Goal: Task Accomplishment & Management: Use online tool/utility

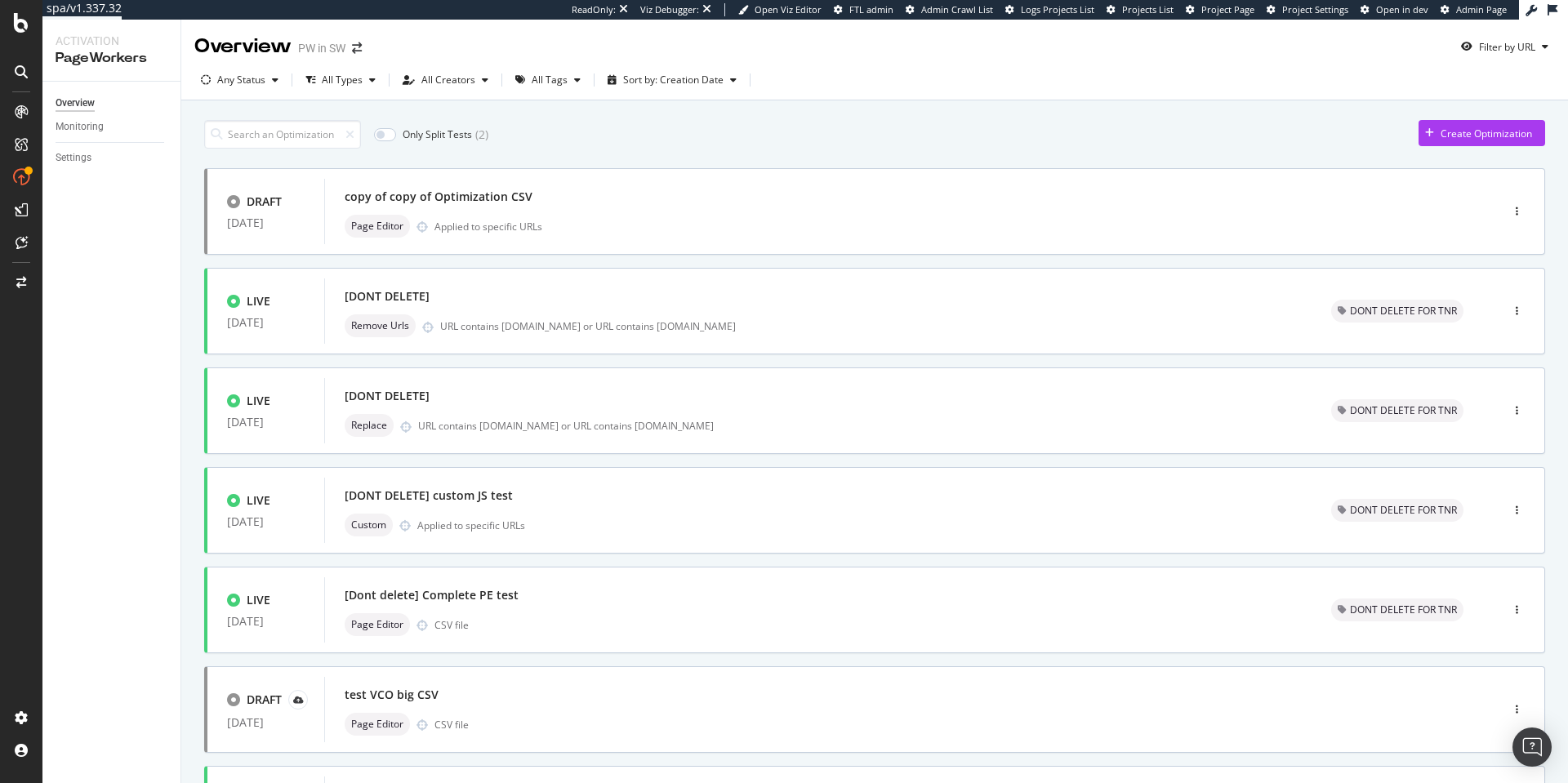
click at [1448, 124] on div "Create Optimization" at bounding box center [1476, 133] width 114 height 24
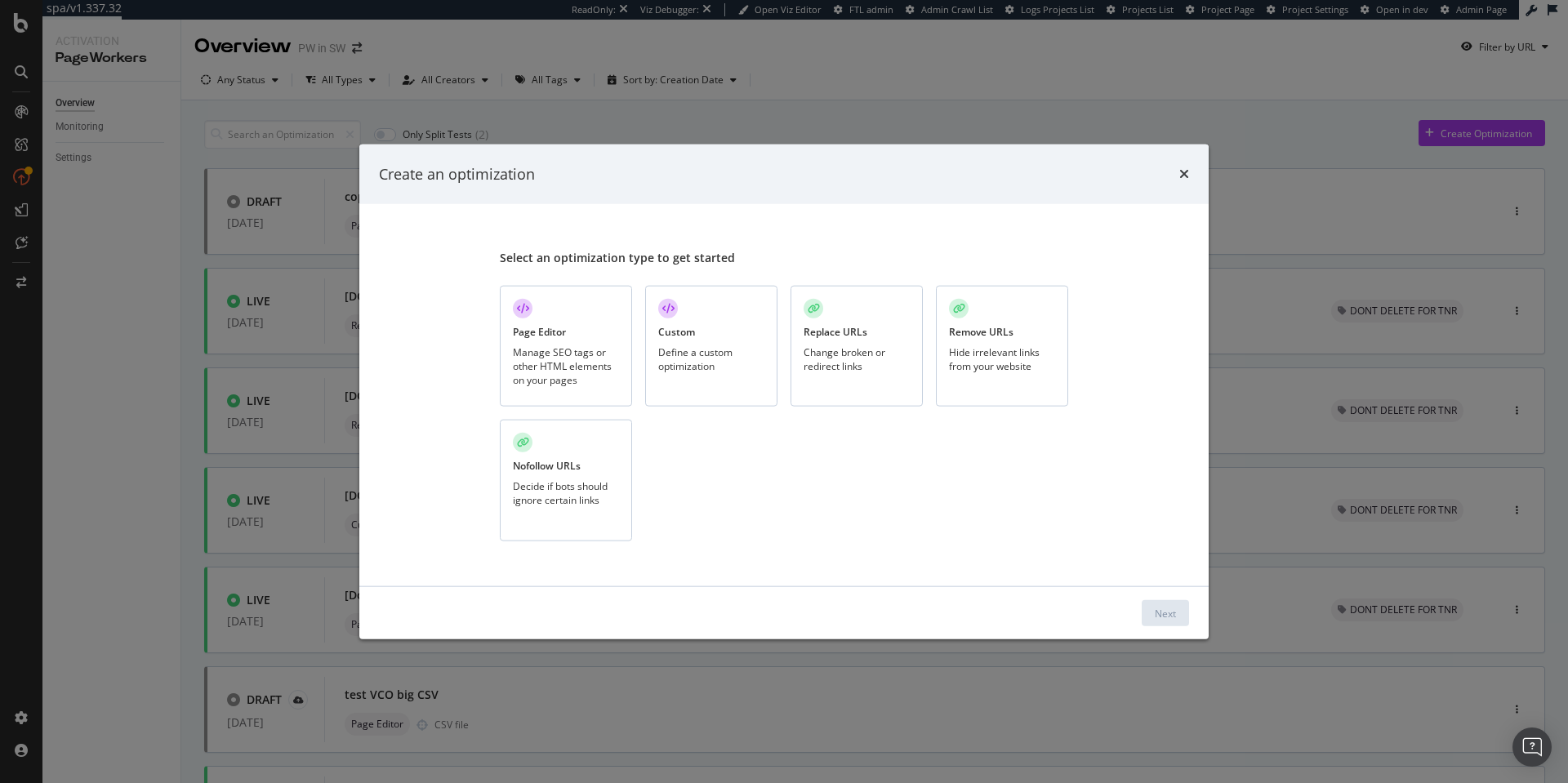
click at [573, 332] on div "Page Editor Manage SEO tags or other HTML elements on your pages" at bounding box center [565, 346] width 132 height 122
click at [1163, 607] on div "Next" at bounding box center [1165, 612] width 22 height 14
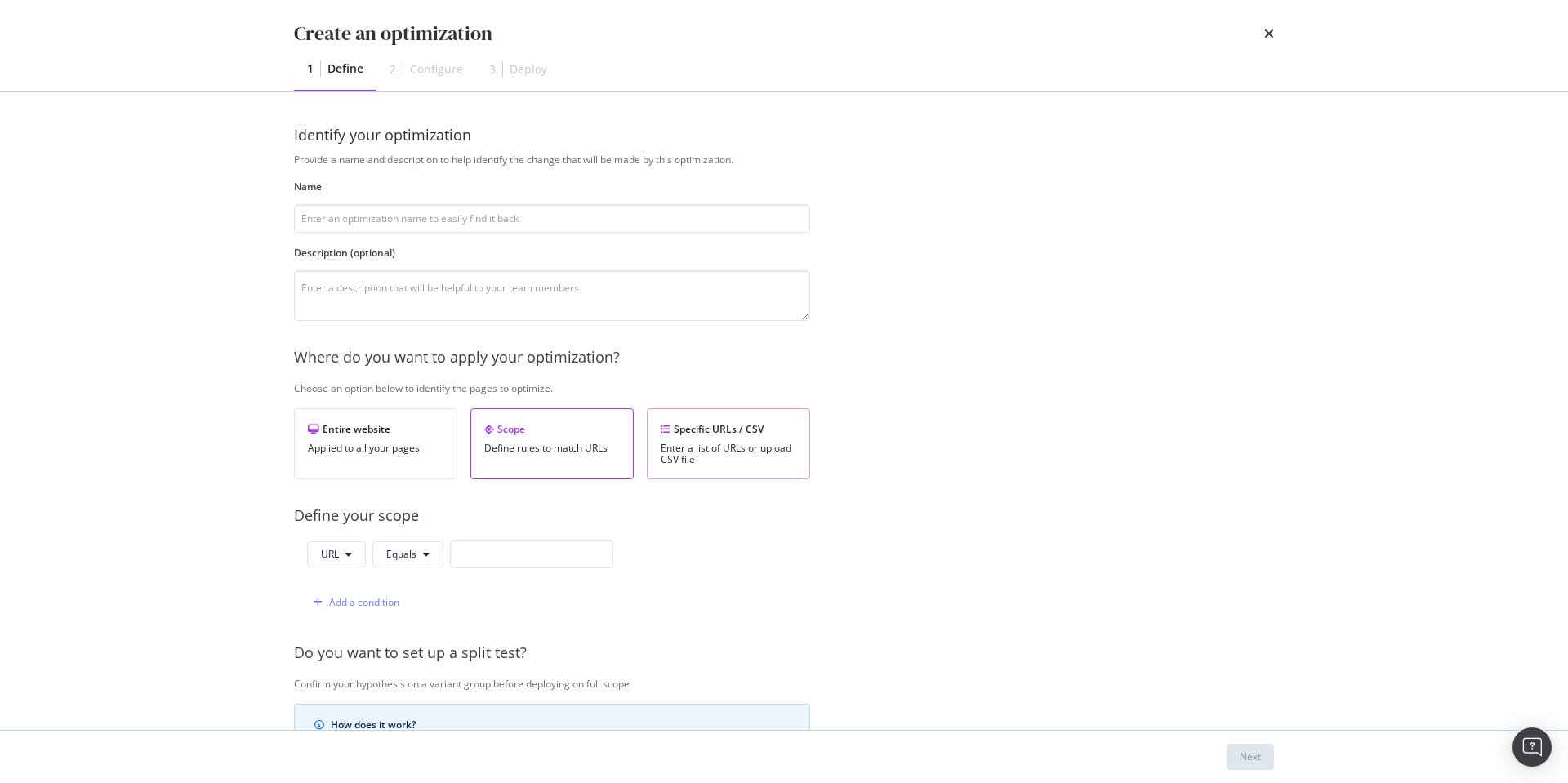
click at [677, 439] on div "Specific URLs / CSV Enter a list of URLs or upload CSV file" at bounding box center [728, 443] width 163 height 71
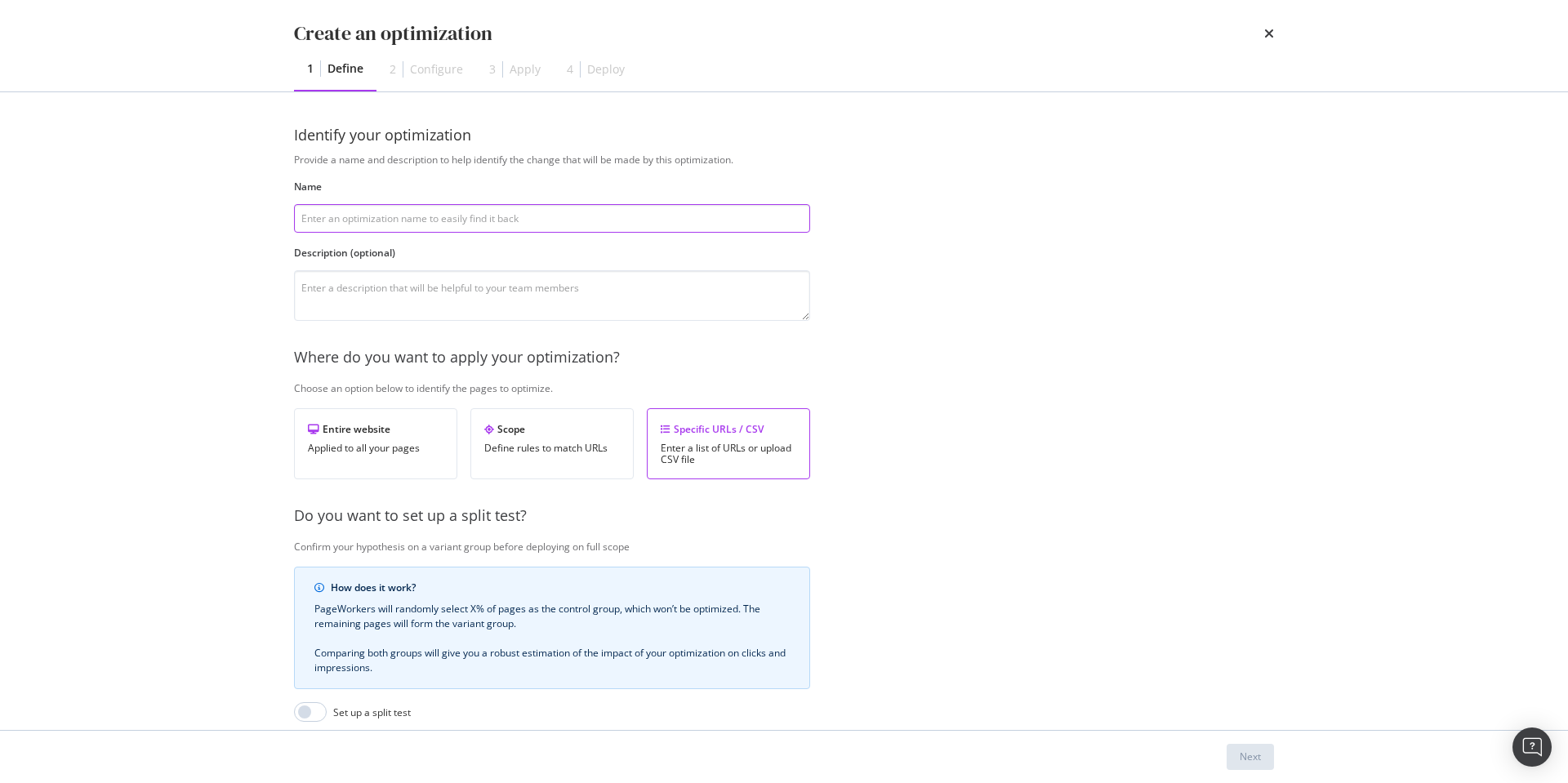
click at [341, 214] on input "modal" at bounding box center [552, 219] width 516 height 29
type input "test IPSY"
click at [1236, 752] on button "Next" at bounding box center [1250, 757] width 47 height 26
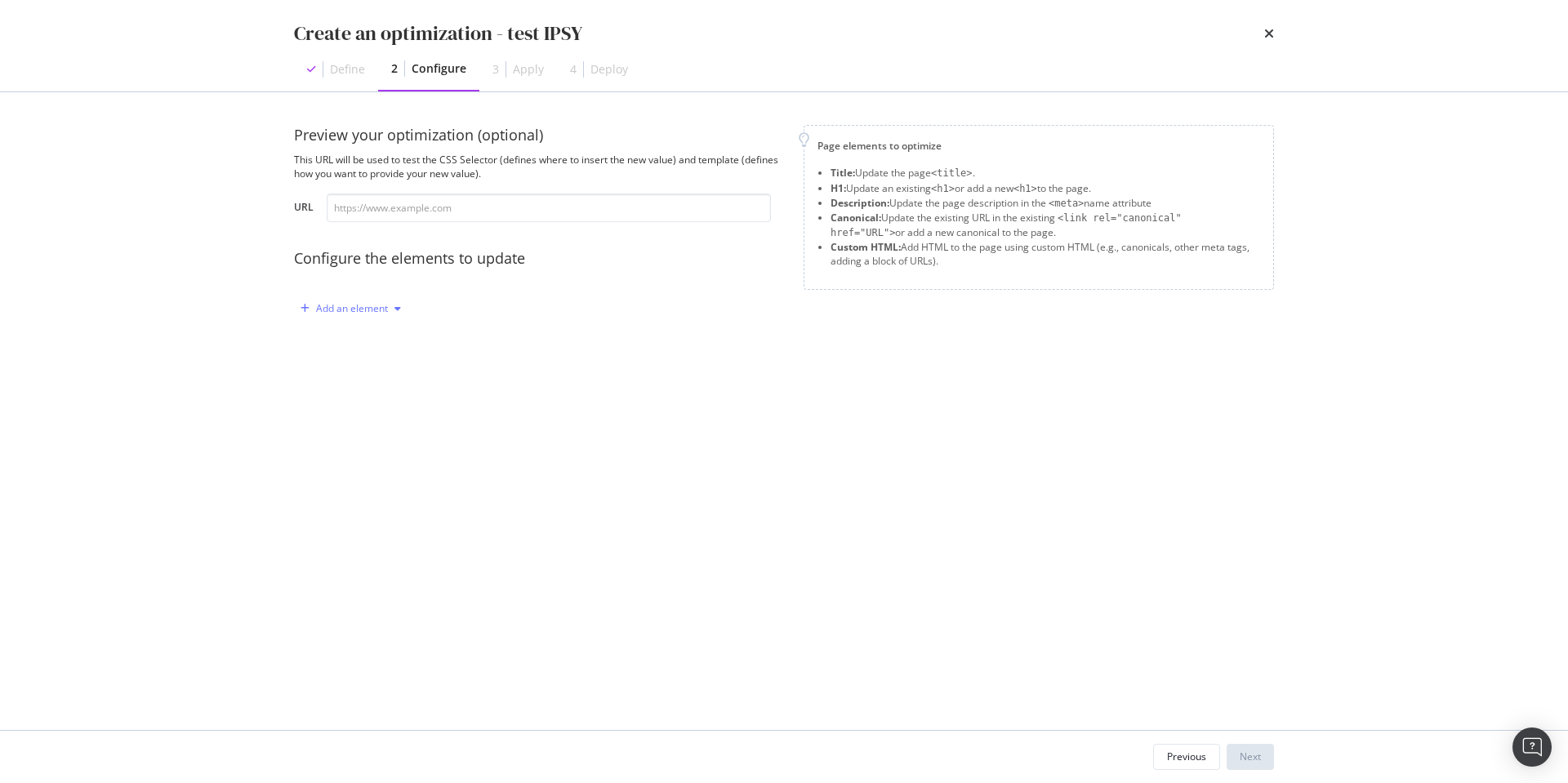
click at [362, 303] on div "Add an element" at bounding box center [352, 308] width 72 height 10
click at [347, 445] on div "Custom HTML" at bounding box center [369, 447] width 64 height 14
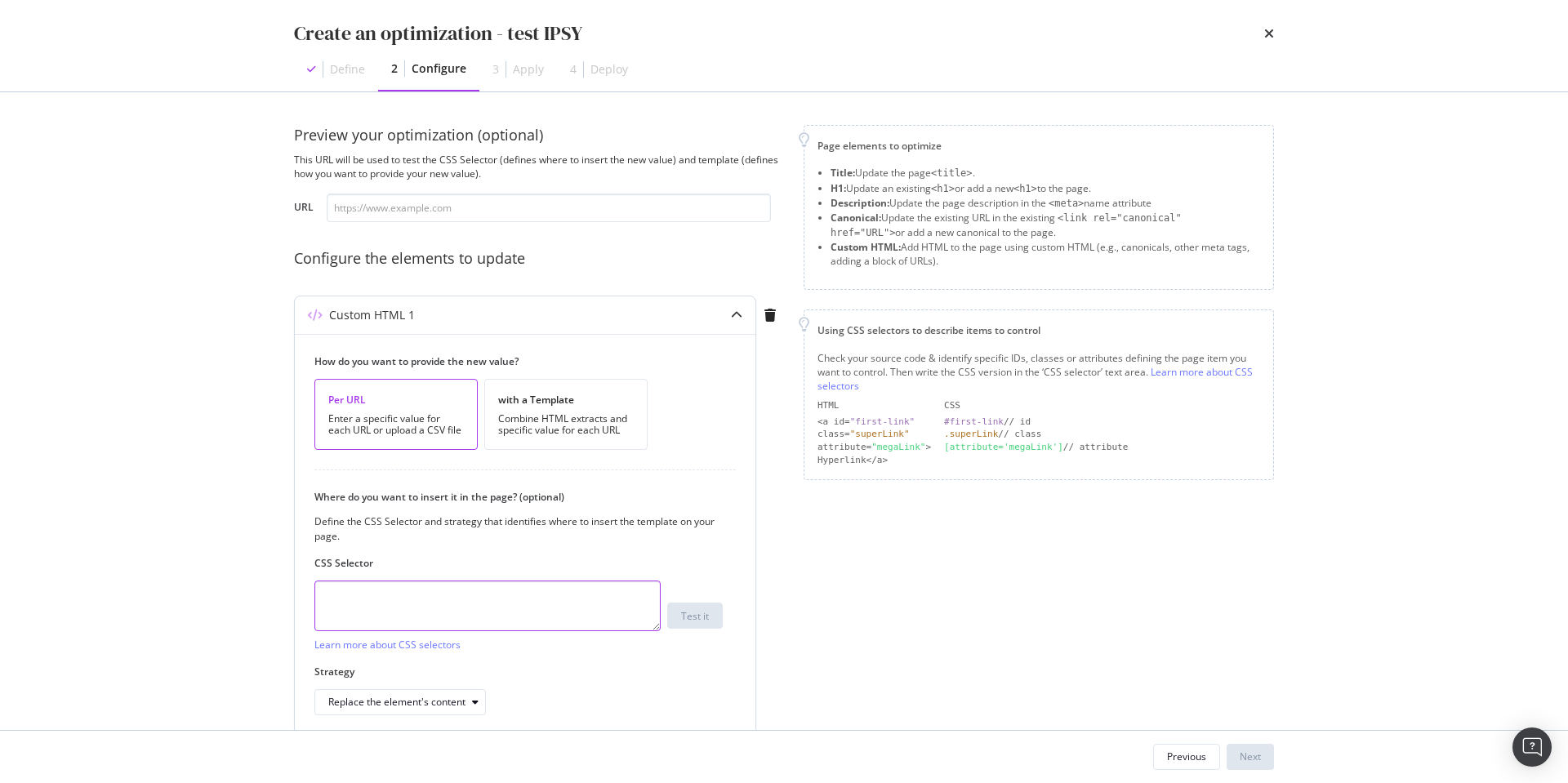
click at [470, 620] on textarea "modal" at bounding box center [487, 606] width 346 height 51
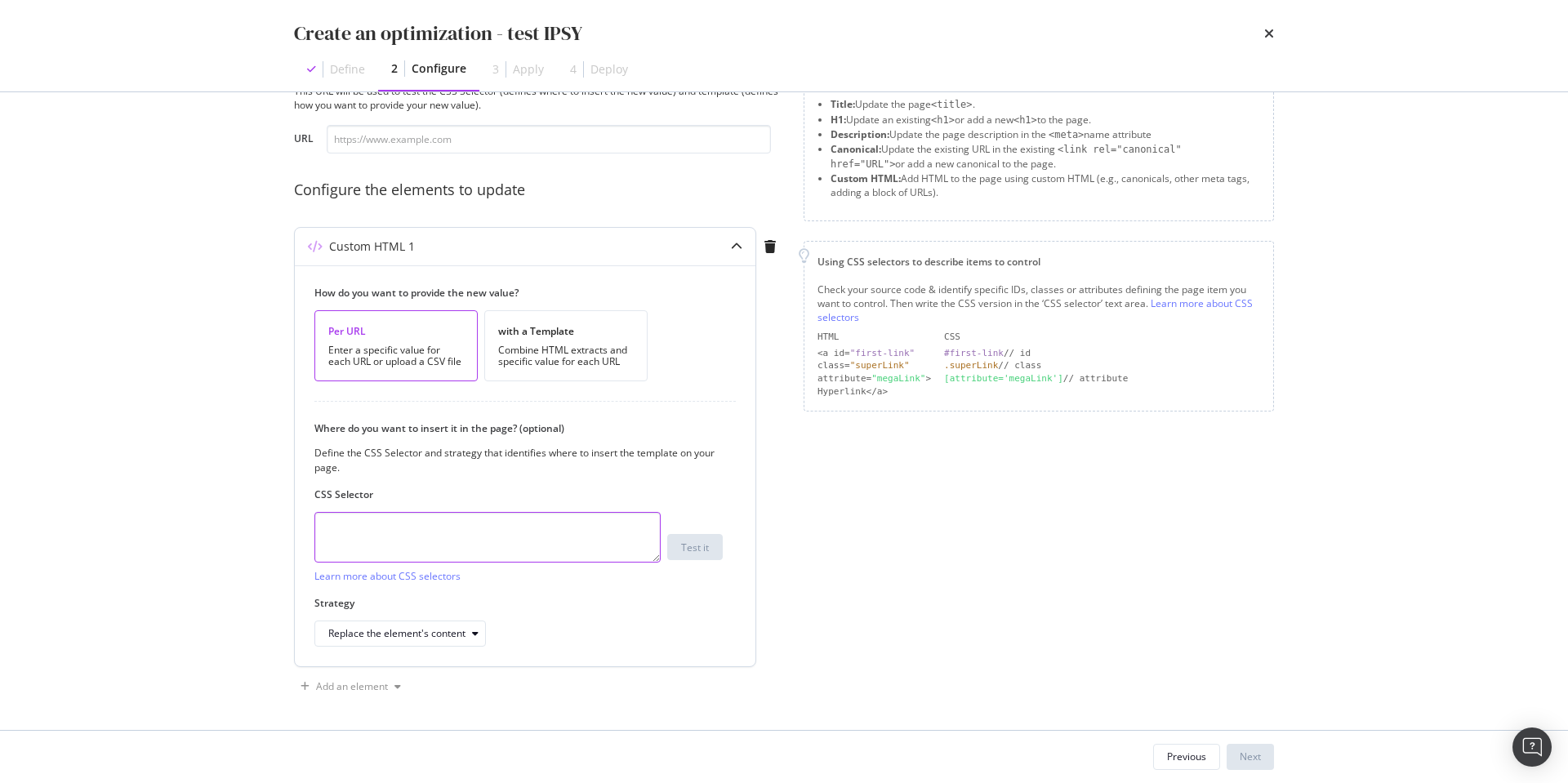
scroll to position [71, 0]
type textarea "First"
click at [733, 243] on icon "modal" at bounding box center [736, 244] width 12 height 12
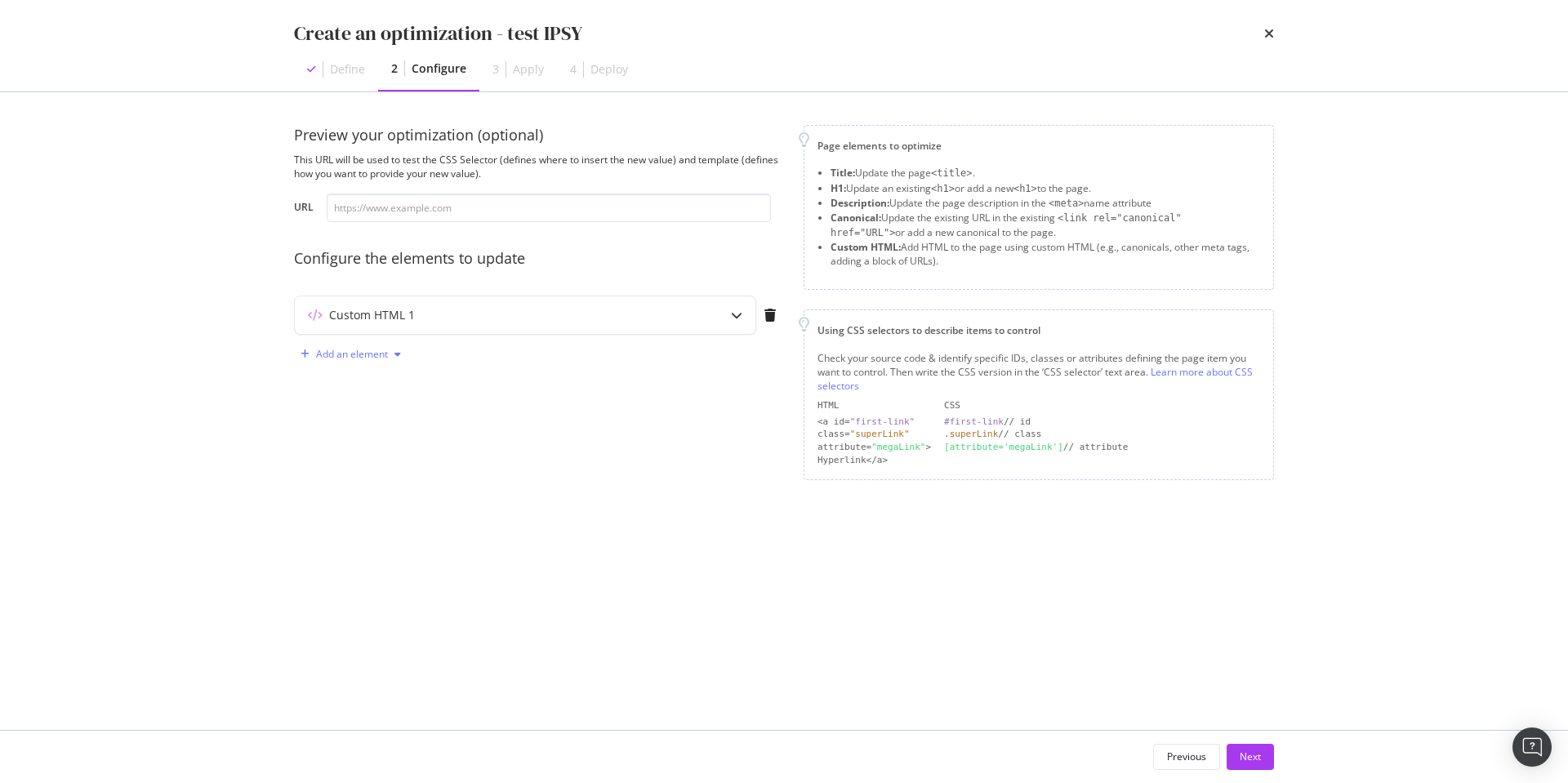
click at [359, 350] on div "Add an element" at bounding box center [352, 354] width 72 height 10
click at [335, 496] on div "Custom HTML" at bounding box center [359, 493] width 110 height 21
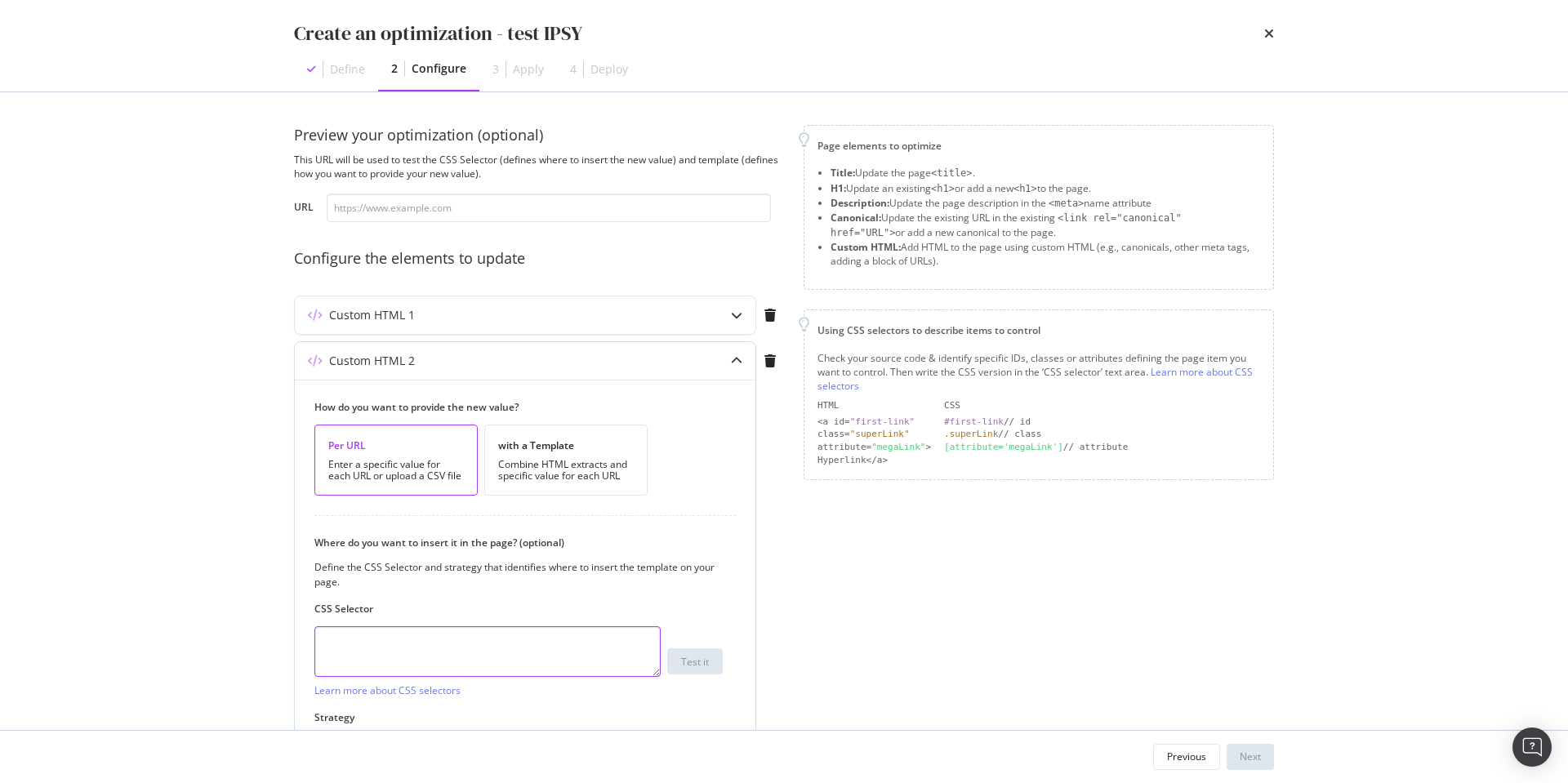
click at [370, 656] on textarea "modal" at bounding box center [487, 651] width 346 height 51
type textarea "2"
type textarea "second"
click at [733, 356] on icon "modal" at bounding box center [736, 360] width 12 height 12
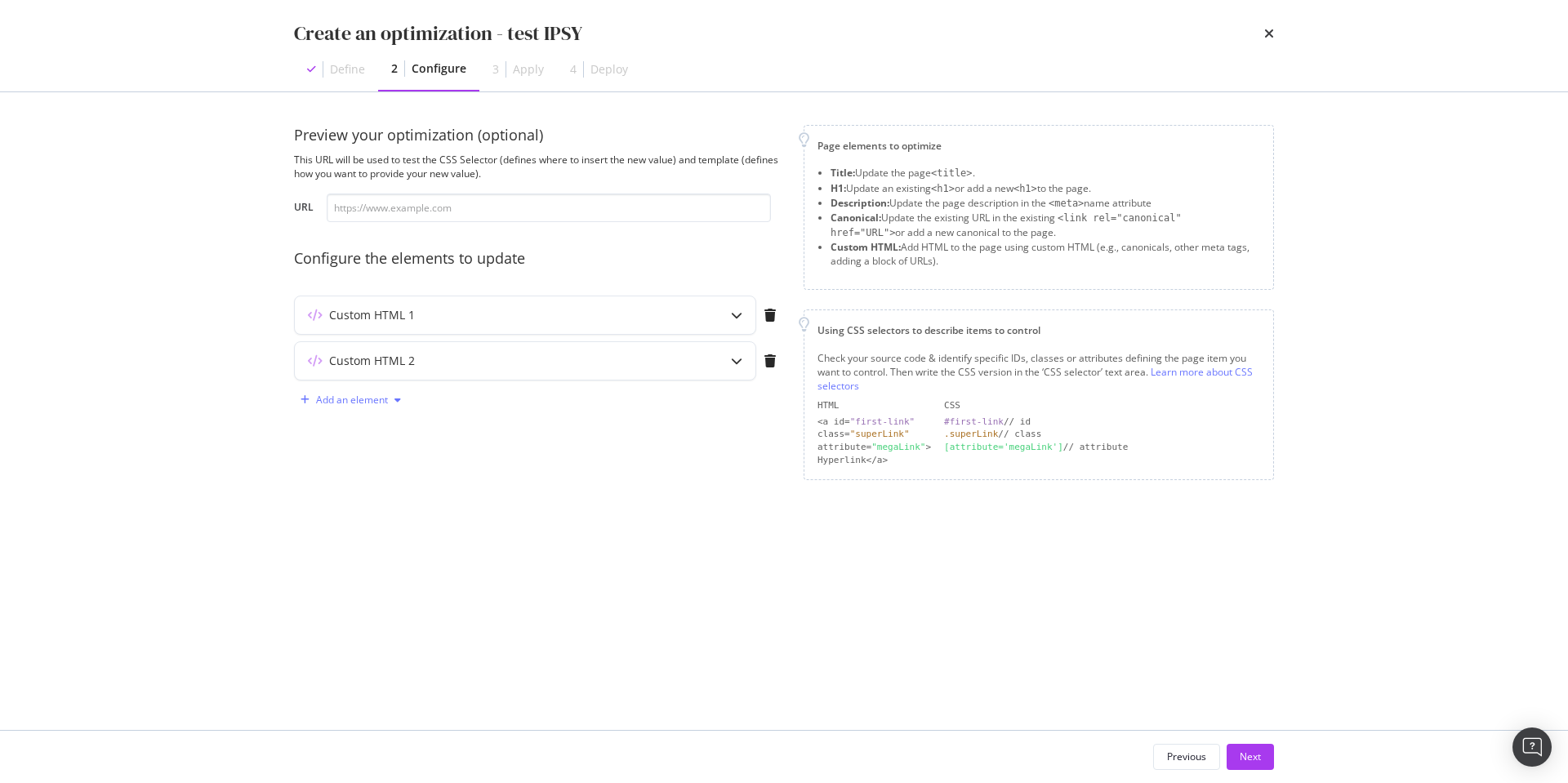
click at [387, 404] on div "Add an element" at bounding box center [352, 400] width 72 height 10
click at [341, 547] on div "Custom HTML" at bounding box center [359, 539] width 110 height 21
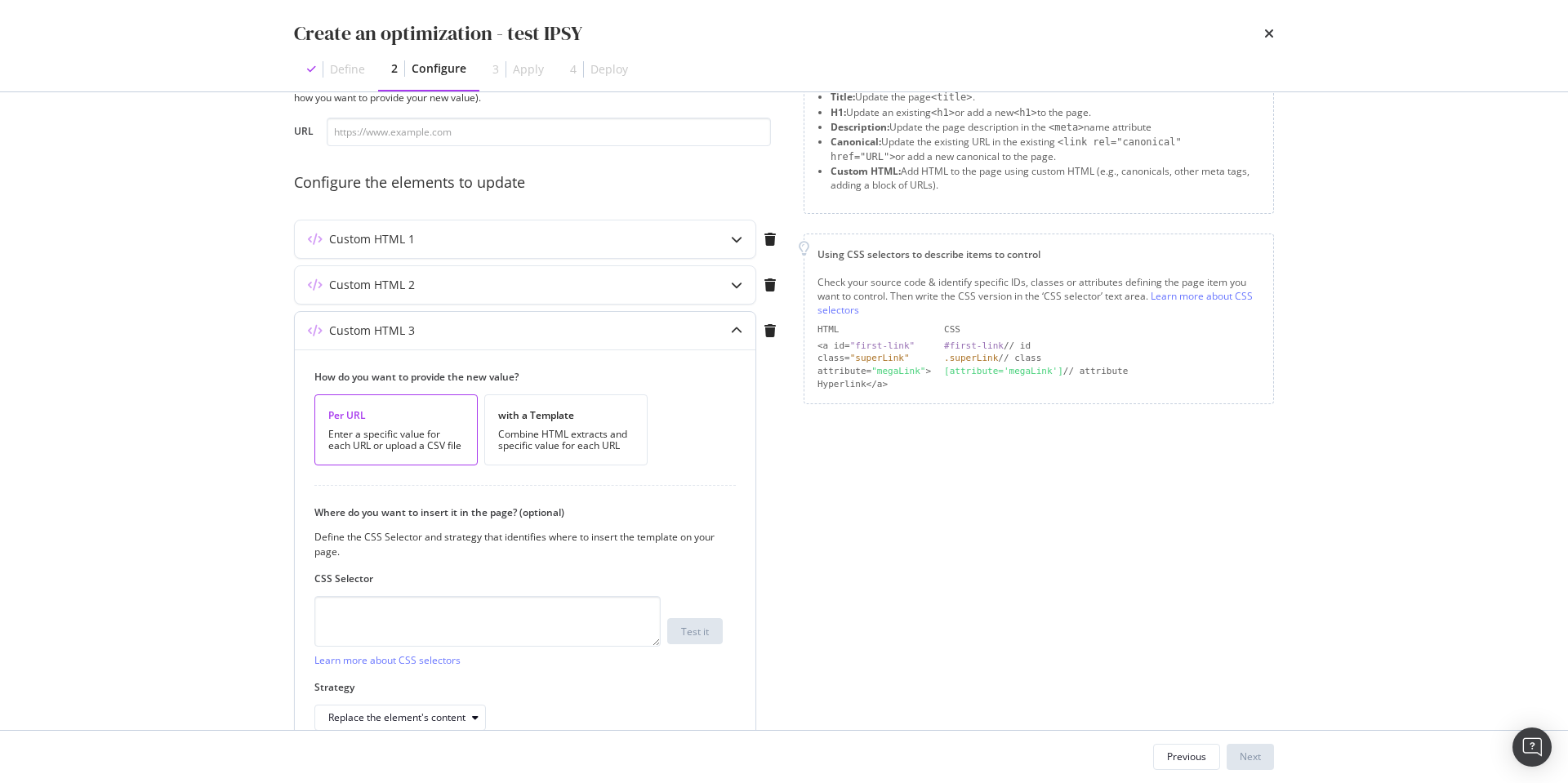
scroll to position [163, 0]
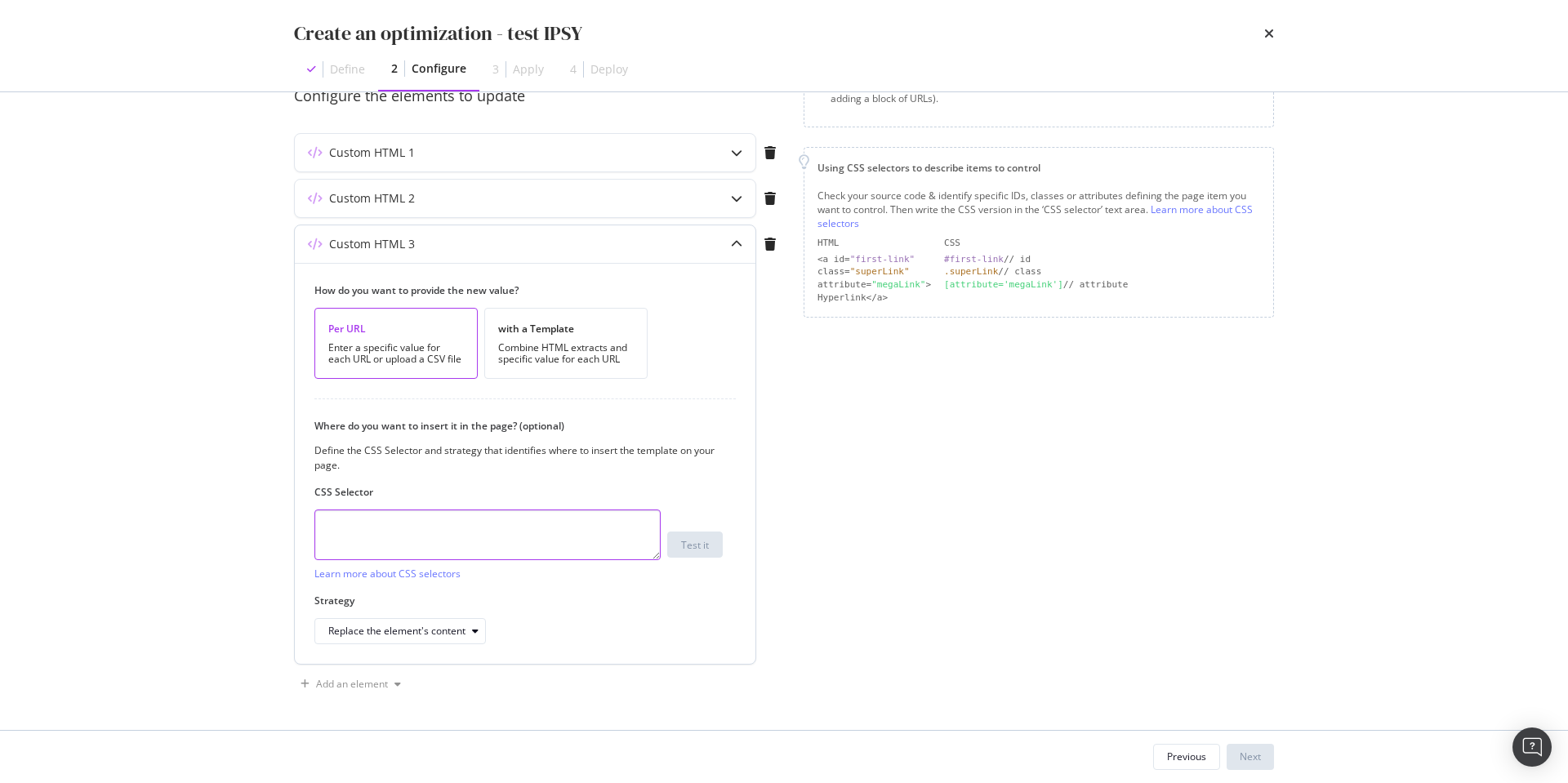
click at [459, 512] on textarea "modal" at bounding box center [487, 535] width 346 height 51
type textarea "t"
click at [356, 679] on div "Add an element" at bounding box center [352, 684] width 72 height 10
click at [355, 658] on div "Custom HTML" at bounding box center [369, 653] width 64 height 14
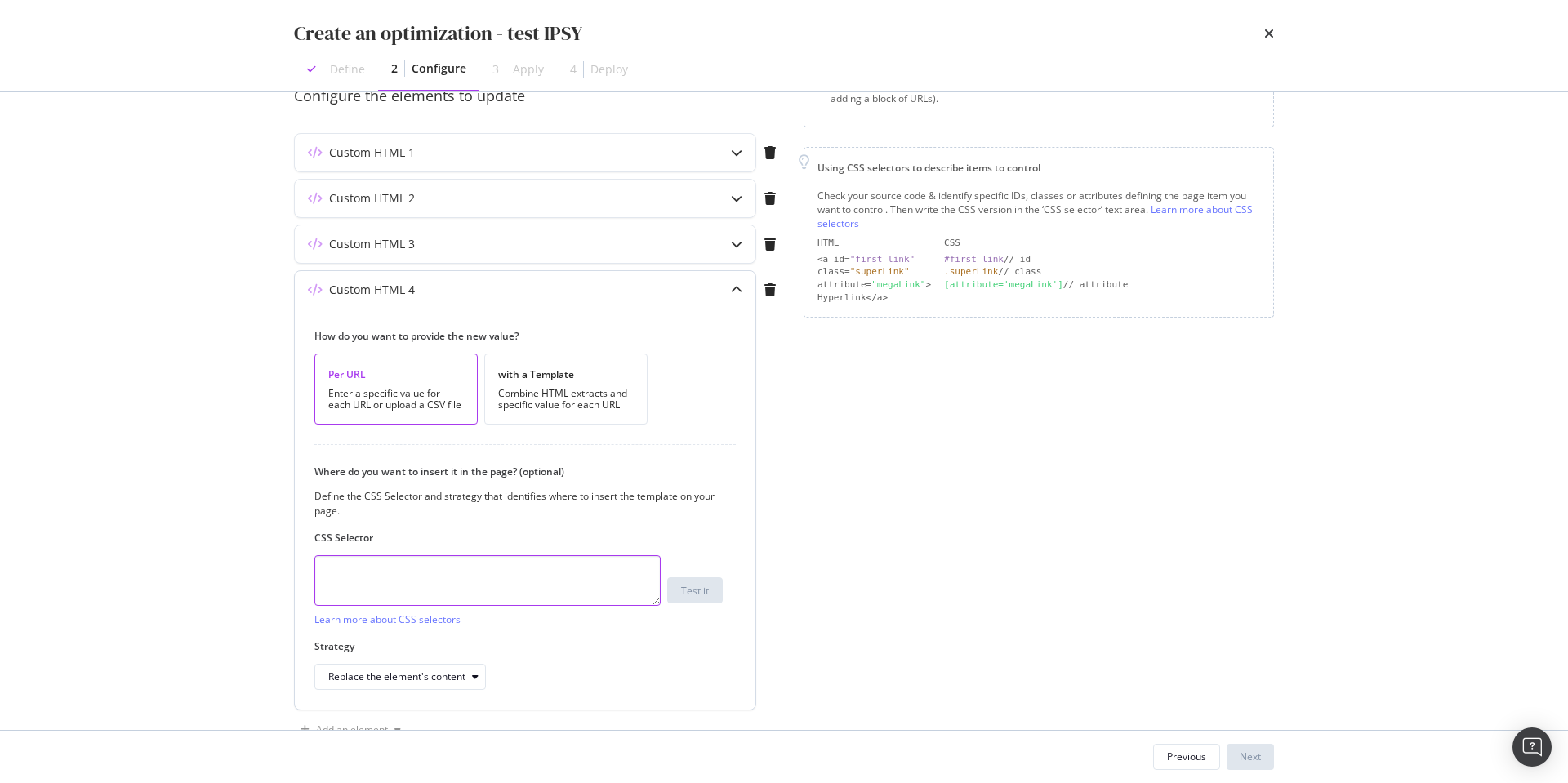
click at [428, 590] on textarea "modal" at bounding box center [487, 581] width 346 height 51
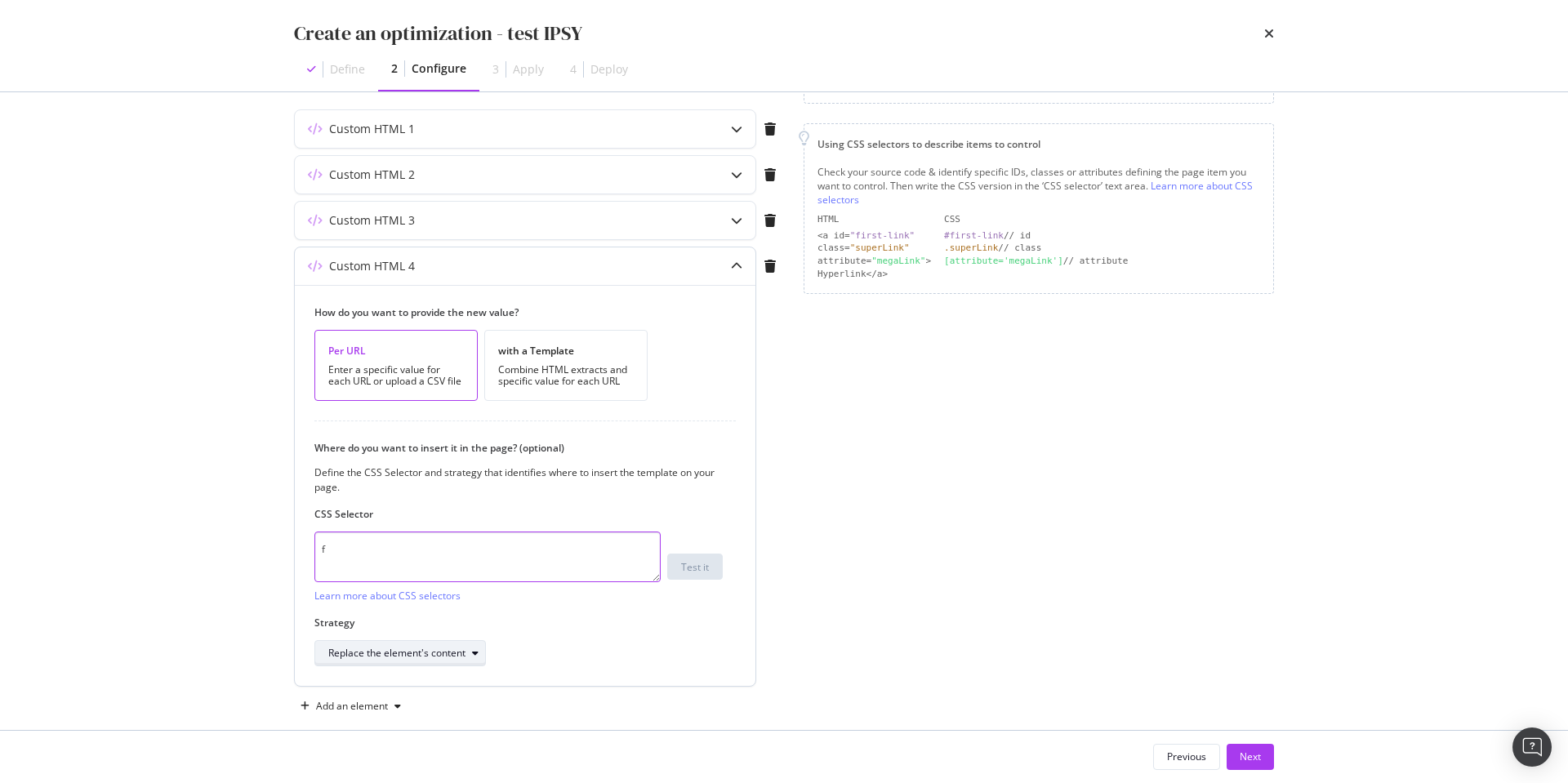
scroll to position [209, 0]
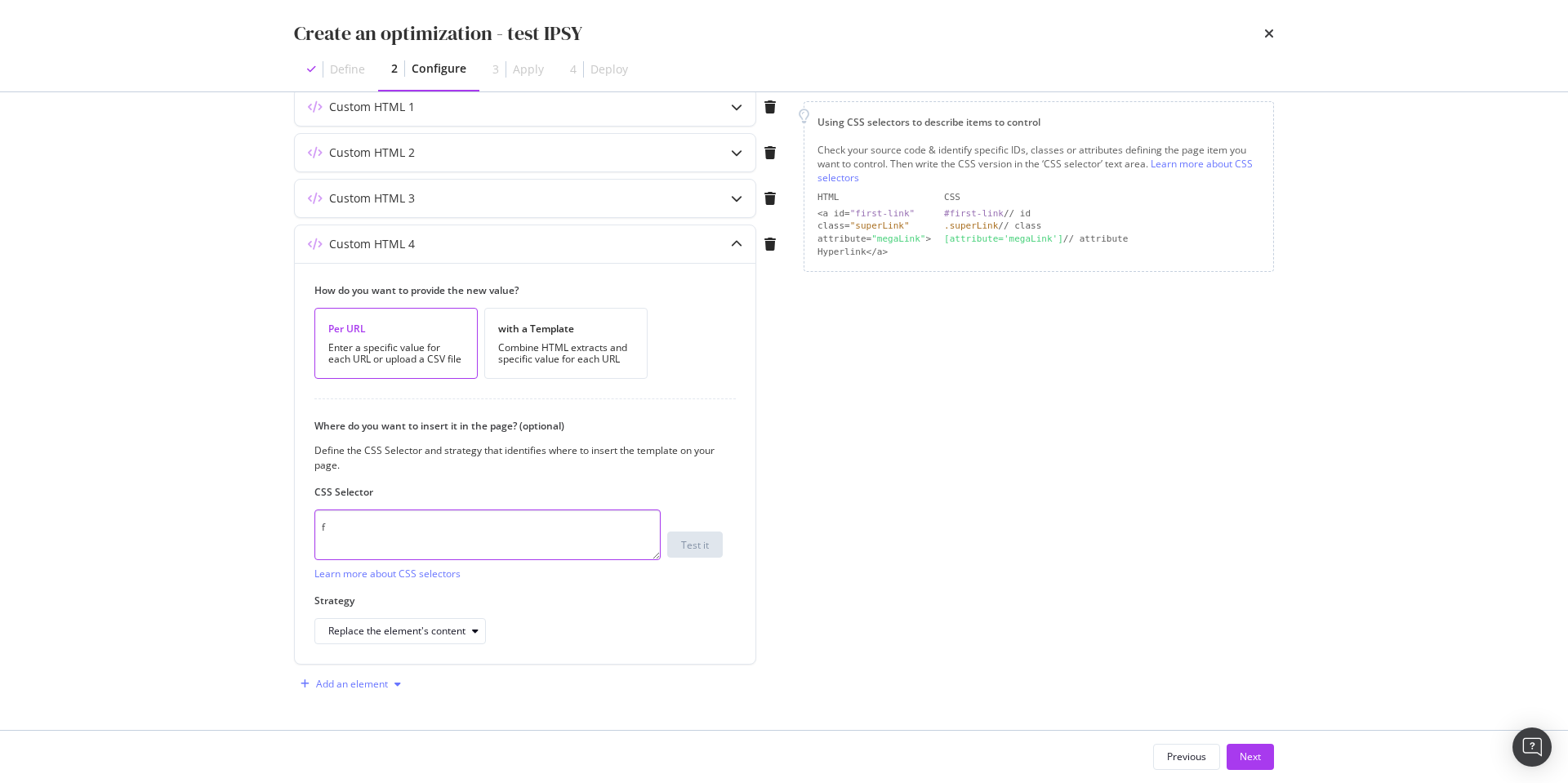
type textarea "f"
click at [354, 687] on div "Add an element" at bounding box center [352, 684] width 72 height 10
click at [325, 643] on div "Custom HTML" at bounding box center [359, 653] width 110 height 21
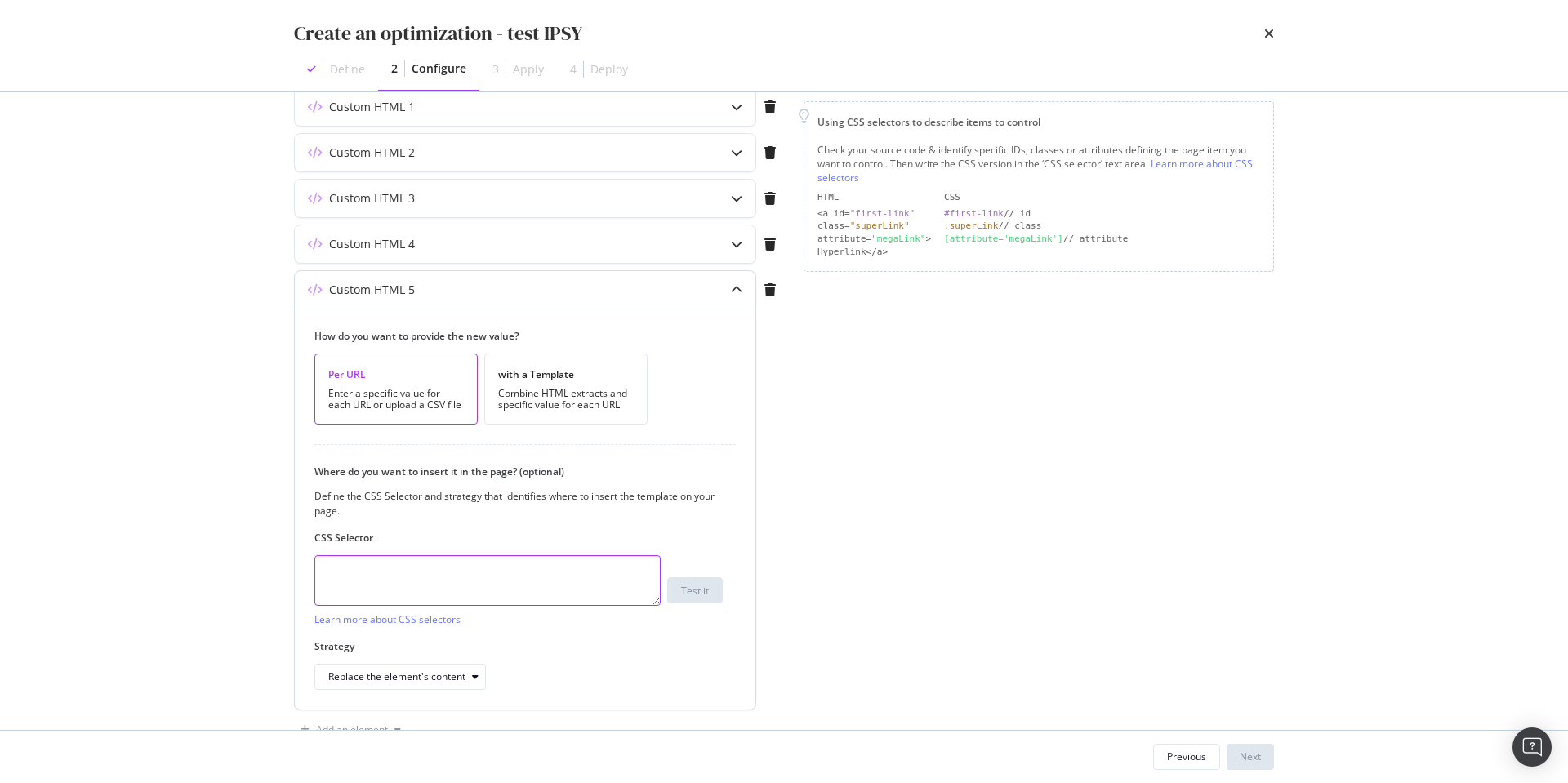
click at [367, 584] on textarea "modal" at bounding box center [487, 581] width 346 height 51
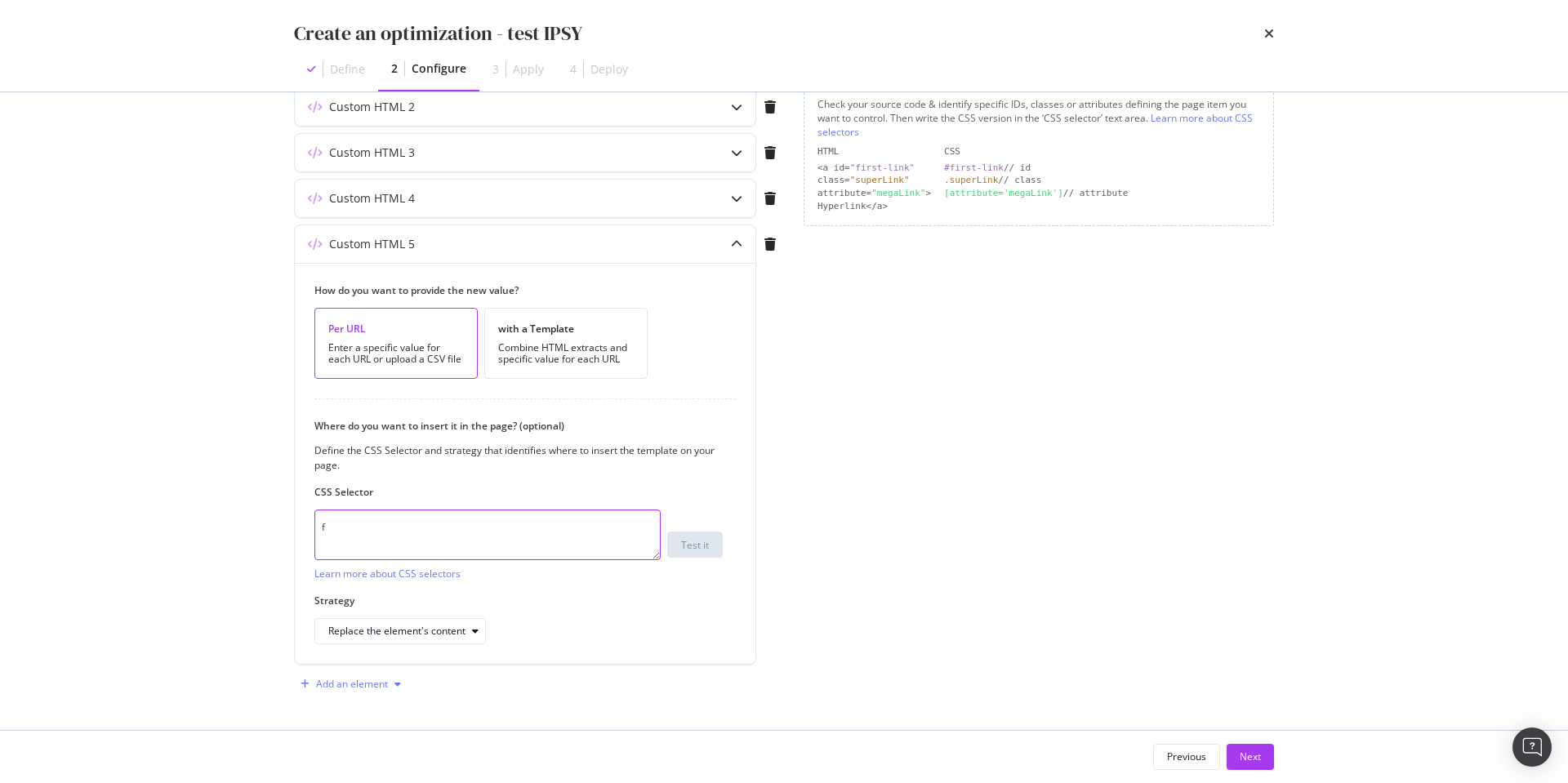
type textarea "f"
click at [334, 692] on div "Add an element" at bounding box center [351, 684] width 114 height 24
click at [343, 650] on div "Custom HTML" at bounding box center [369, 653] width 64 height 14
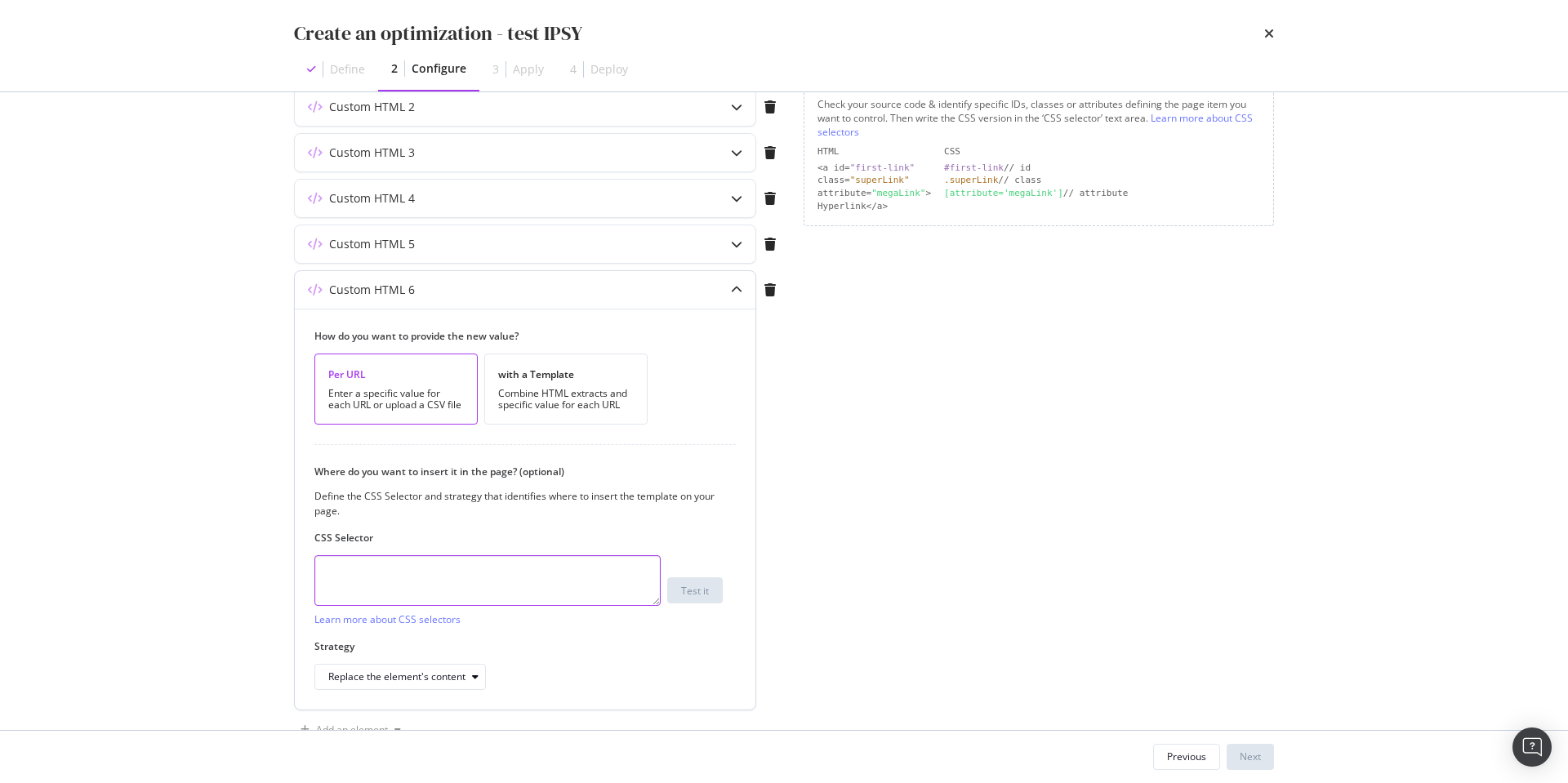
click at [375, 597] on textarea "modal" at bounding box center [487, 581] width 346 height 51
type textarea "s"
click at [1233, 750] on button "Next" at bounding box center [1250, 757] width 47 height 26
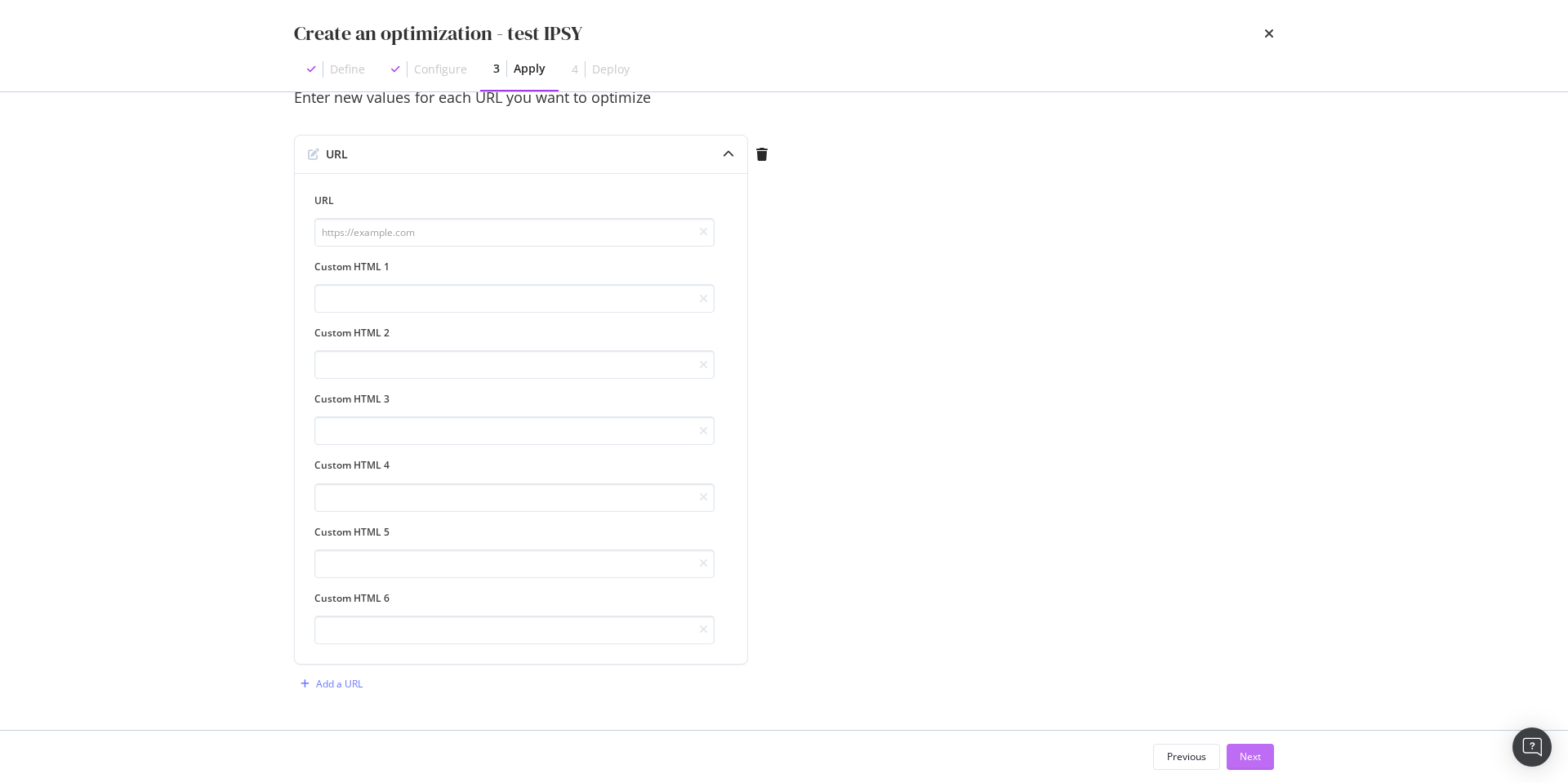
scroll to position [151, 0]
click at [730, 156] on icon "modal" at bounding box center [728, 154] width 12 height 12
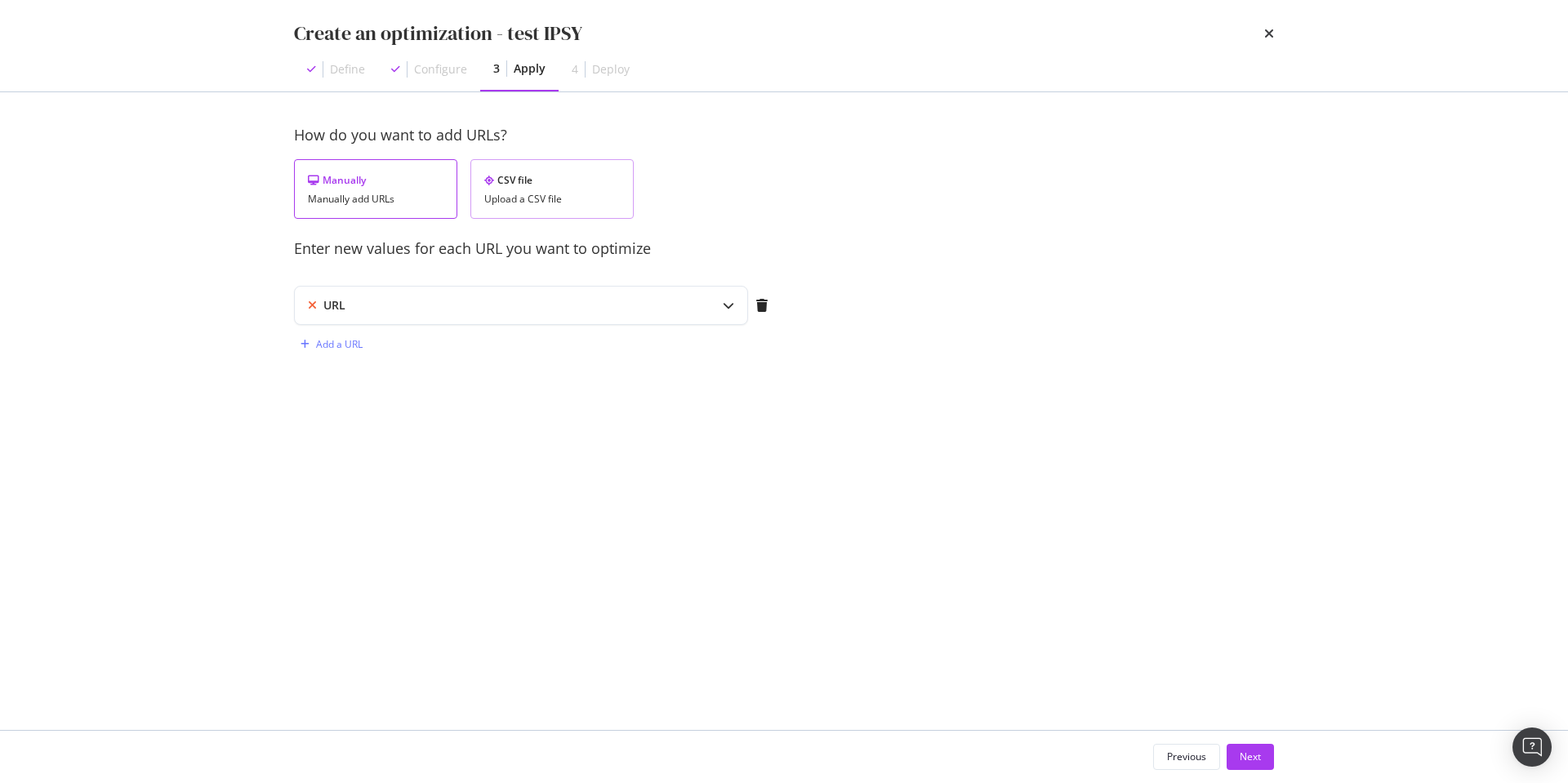
click at [568, 182] on div "CSV file" at bounding box center [552, 180] width 135 height 14
click at [364, 310] on div "Upload .CSV file" at bounding box center [354, 305] width 72 height 14
click at [1264, 763] on button "Next" at bounding box center [1250, 757] width 47 height 26
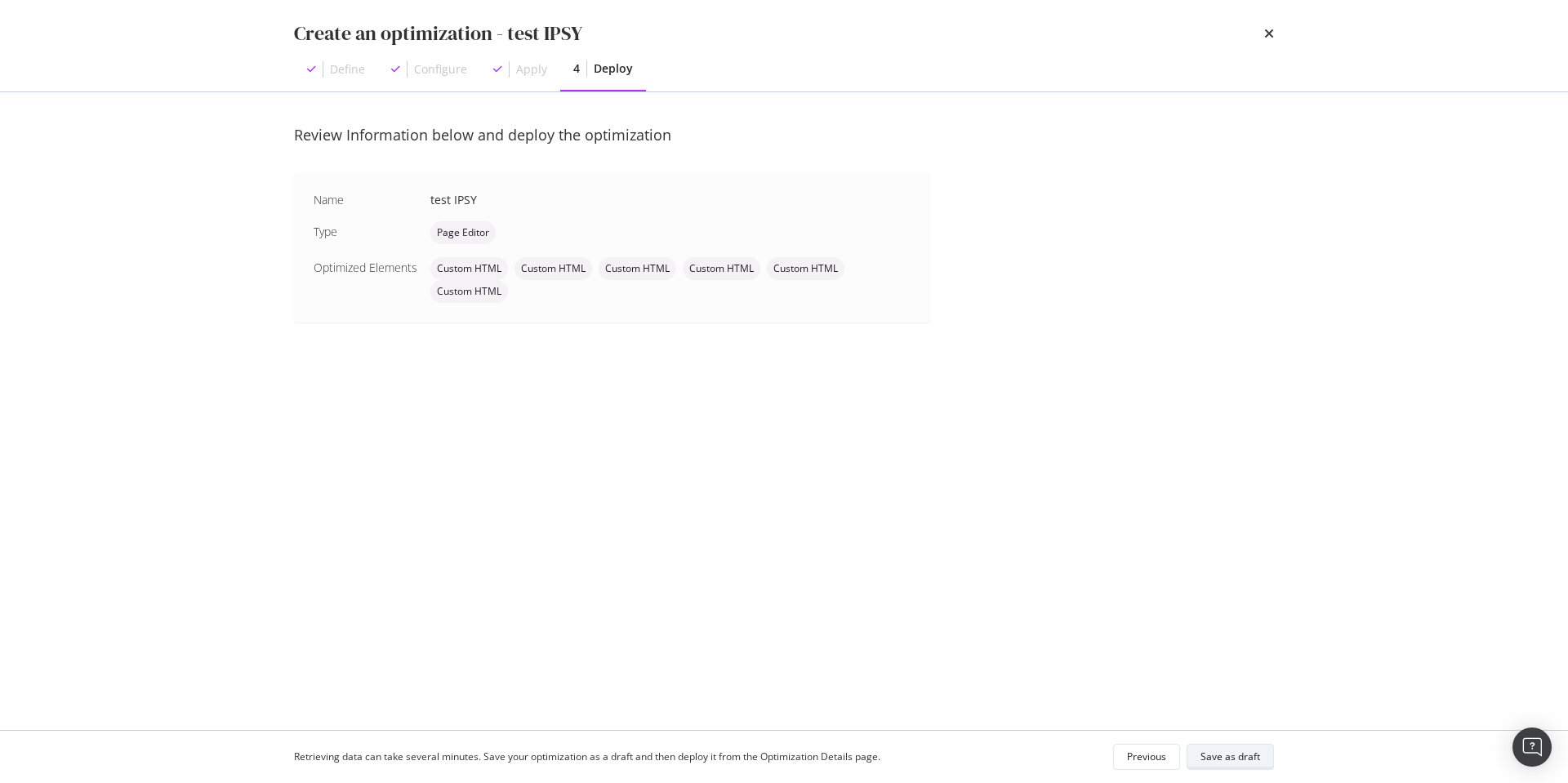
click at [1264, 763] on button "Save as draft" at bounding box center [1230, 757] width 88 height 26
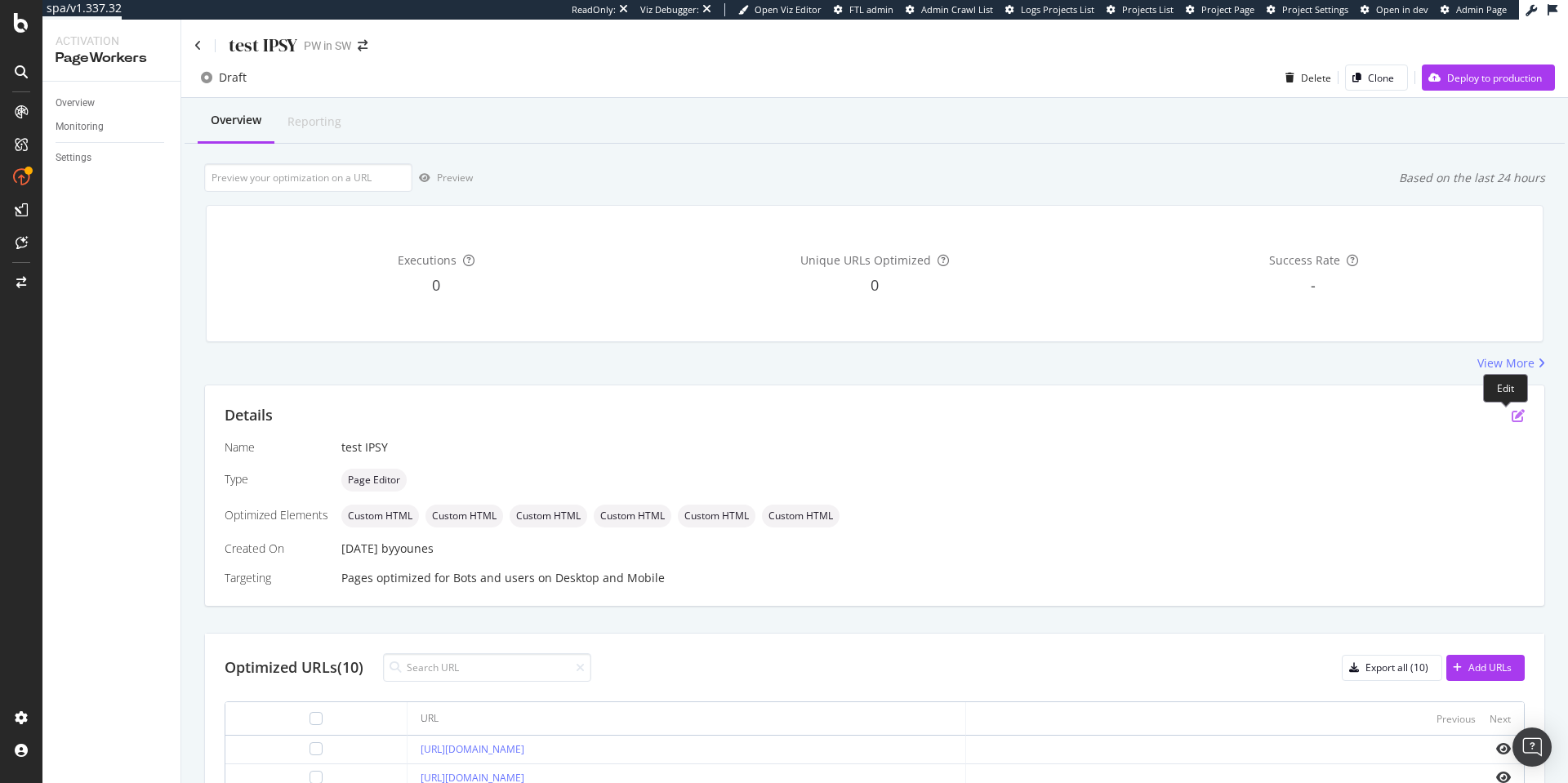
click at [1512, 415] on icon "pen-to-square" at bounding box center [1518, 415] width 13 height 13
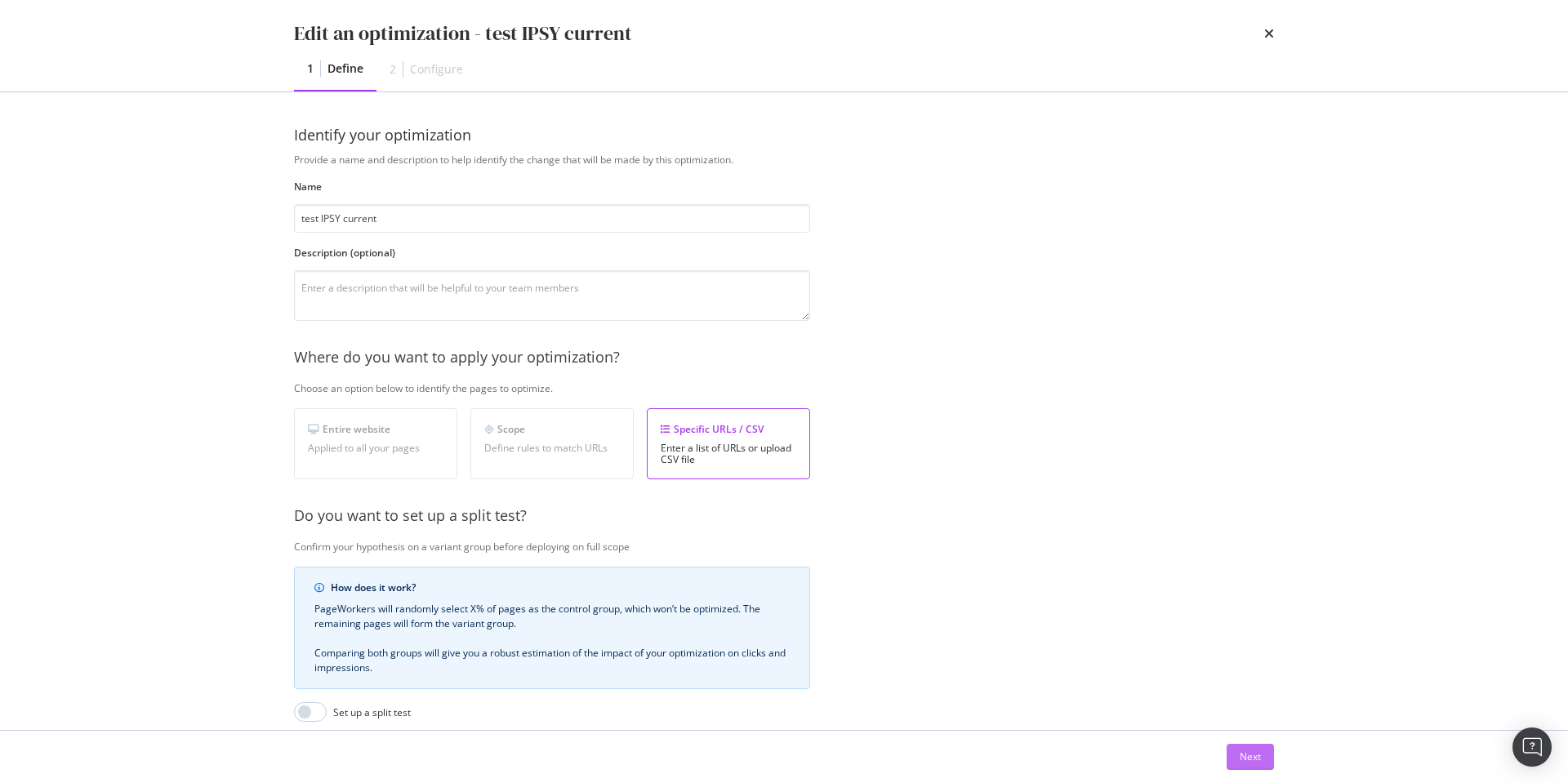
type input "test IPSY current"
click at [1264, 762] on button "Next" at bounding box center [1250, 757] width 47 height 26
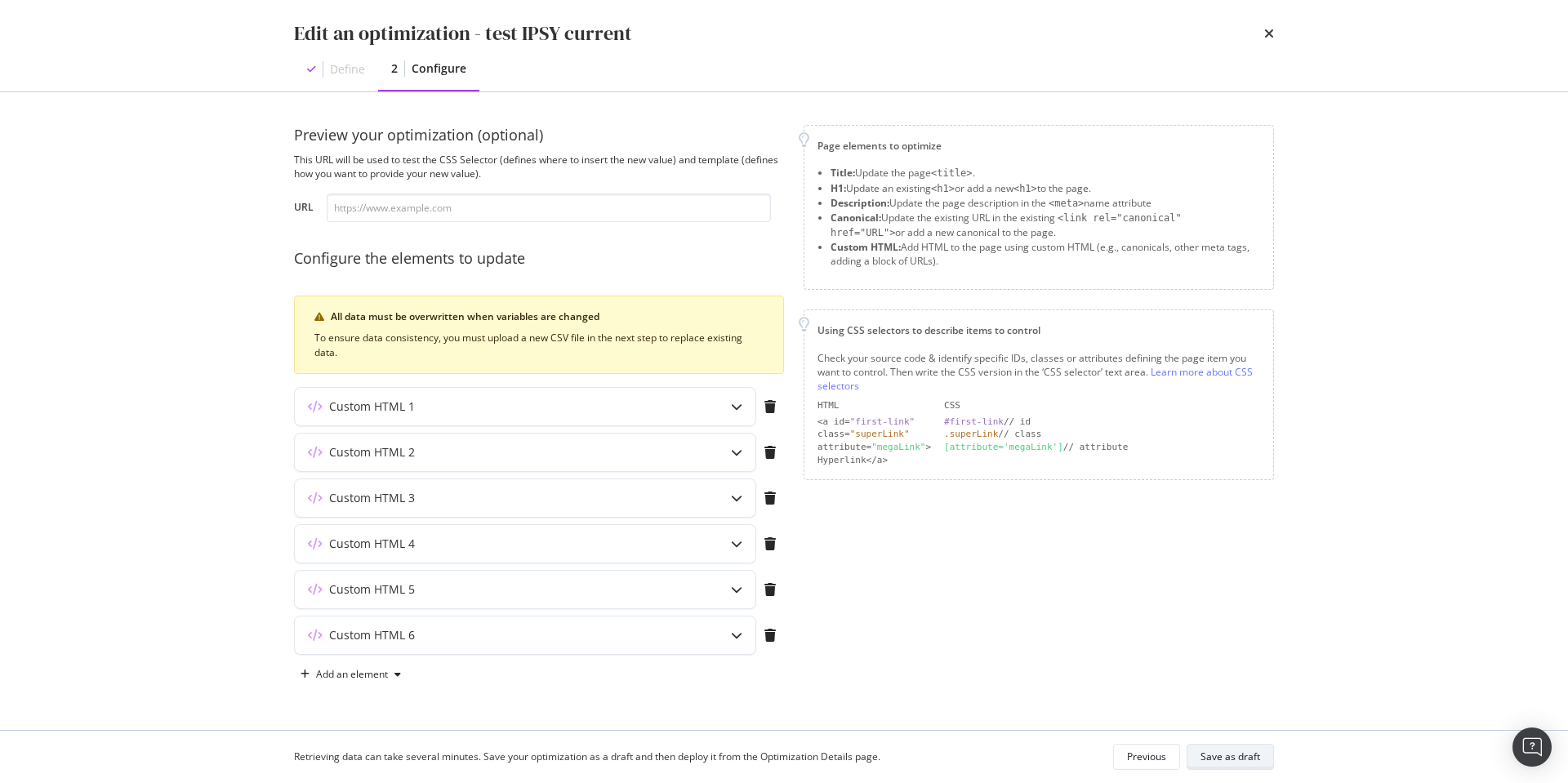
click at [1254, 750] on div "Save as draft" at bounding box center [1230, 756] width 60 height 14
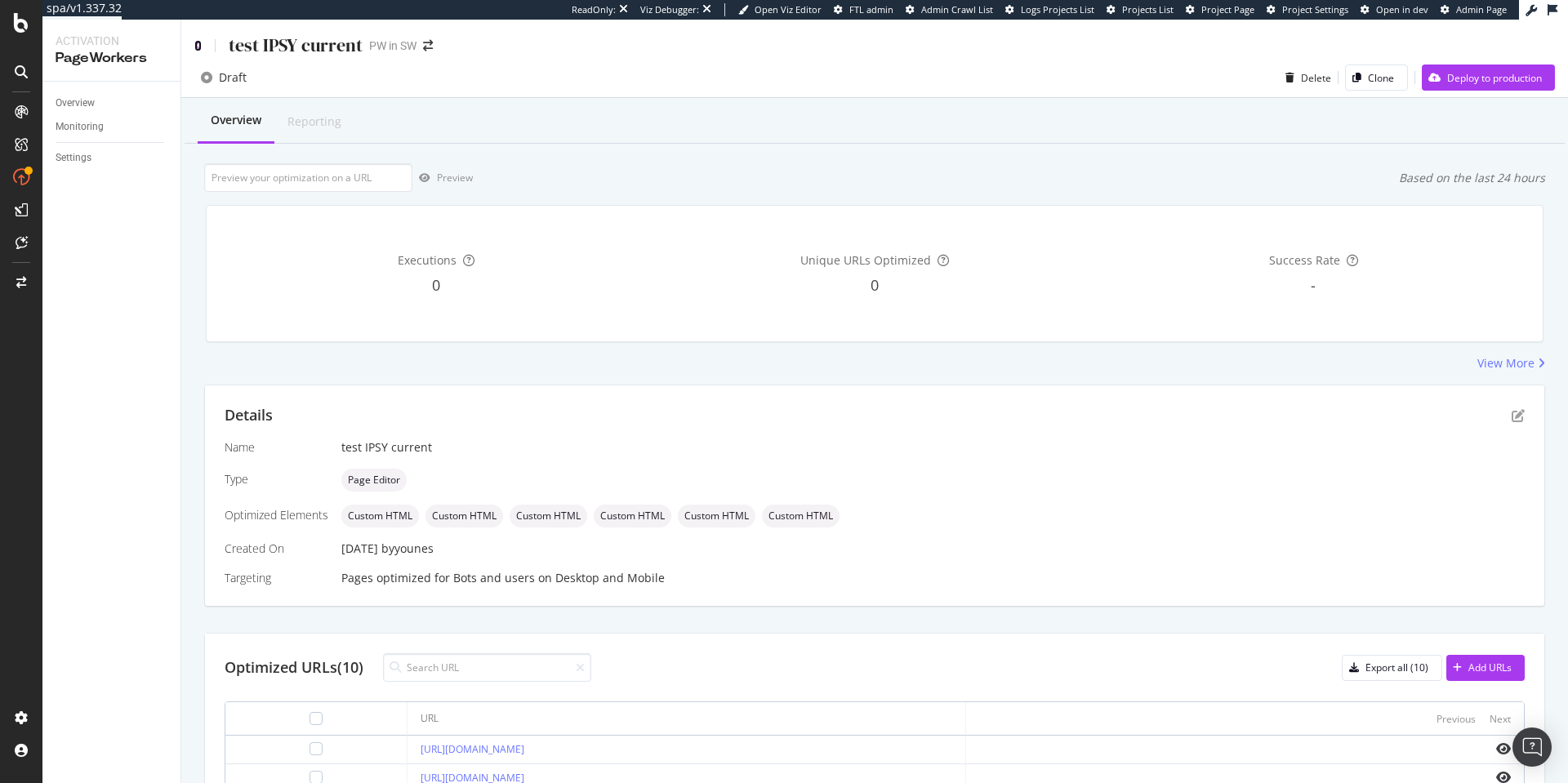
click at [198, 42] on icon at bounding box center [198, 45] width 7 height 12
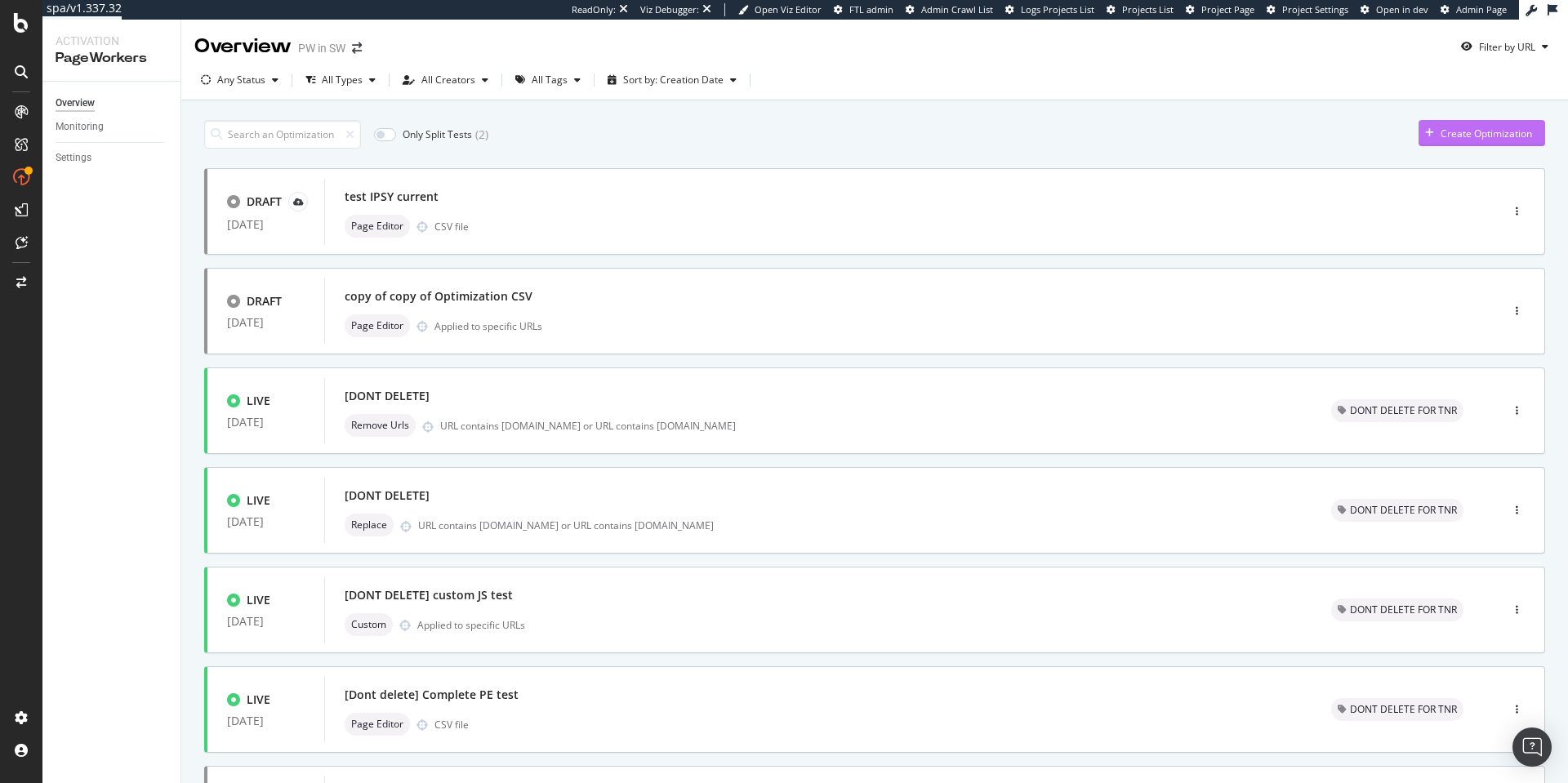
click at [1441, 135] on div "Create Optimization" at bounding box center [1486, 133] width 91 height 14
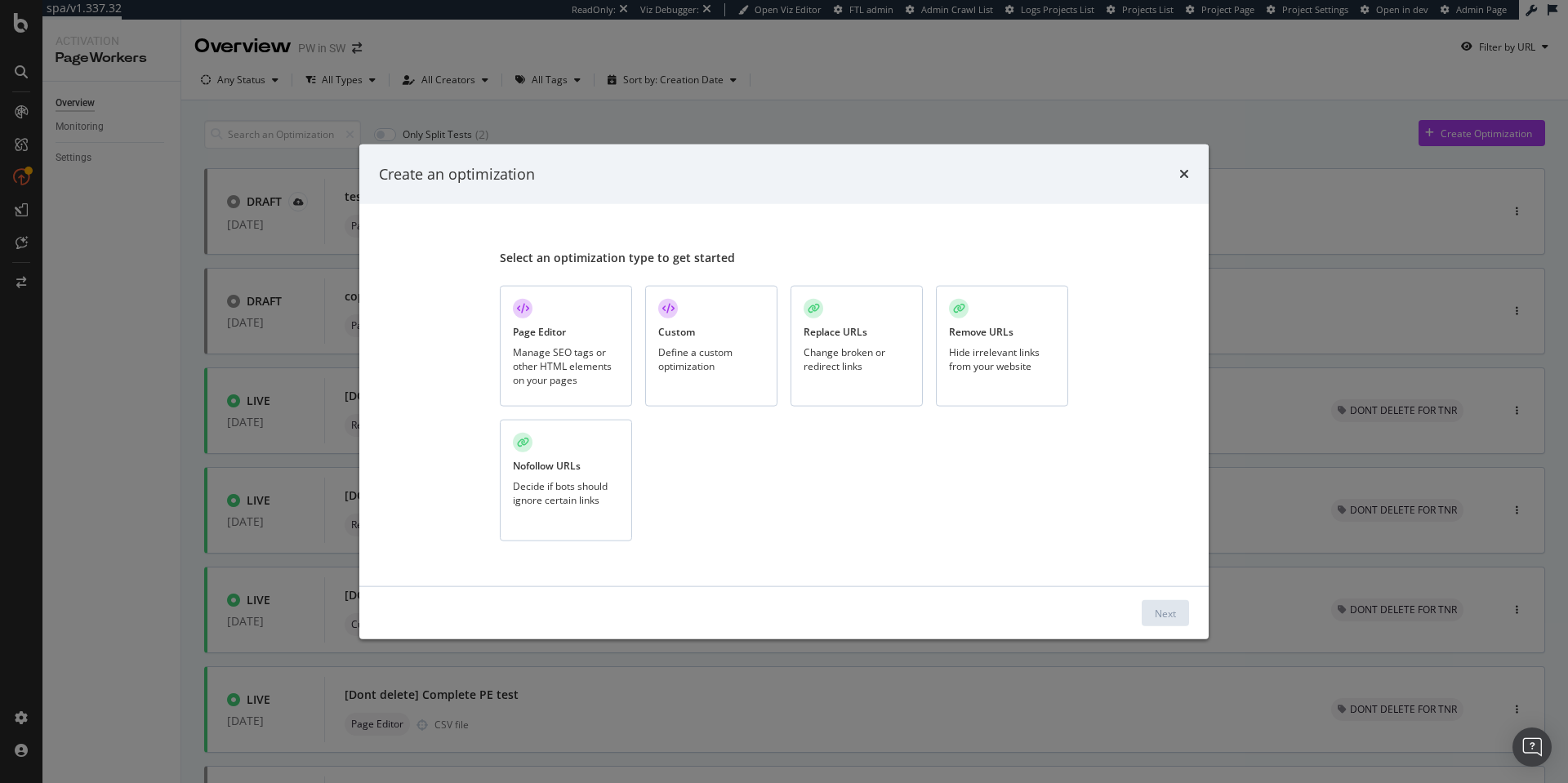
click at [585, 370] on div "Manage SEO tags or other HTML elements on your pages" at bounding box center [566, 366] width 107 height 42
click at [1162, 606] on div "Next" at bounding box center [1165, 612] width 22 height 14
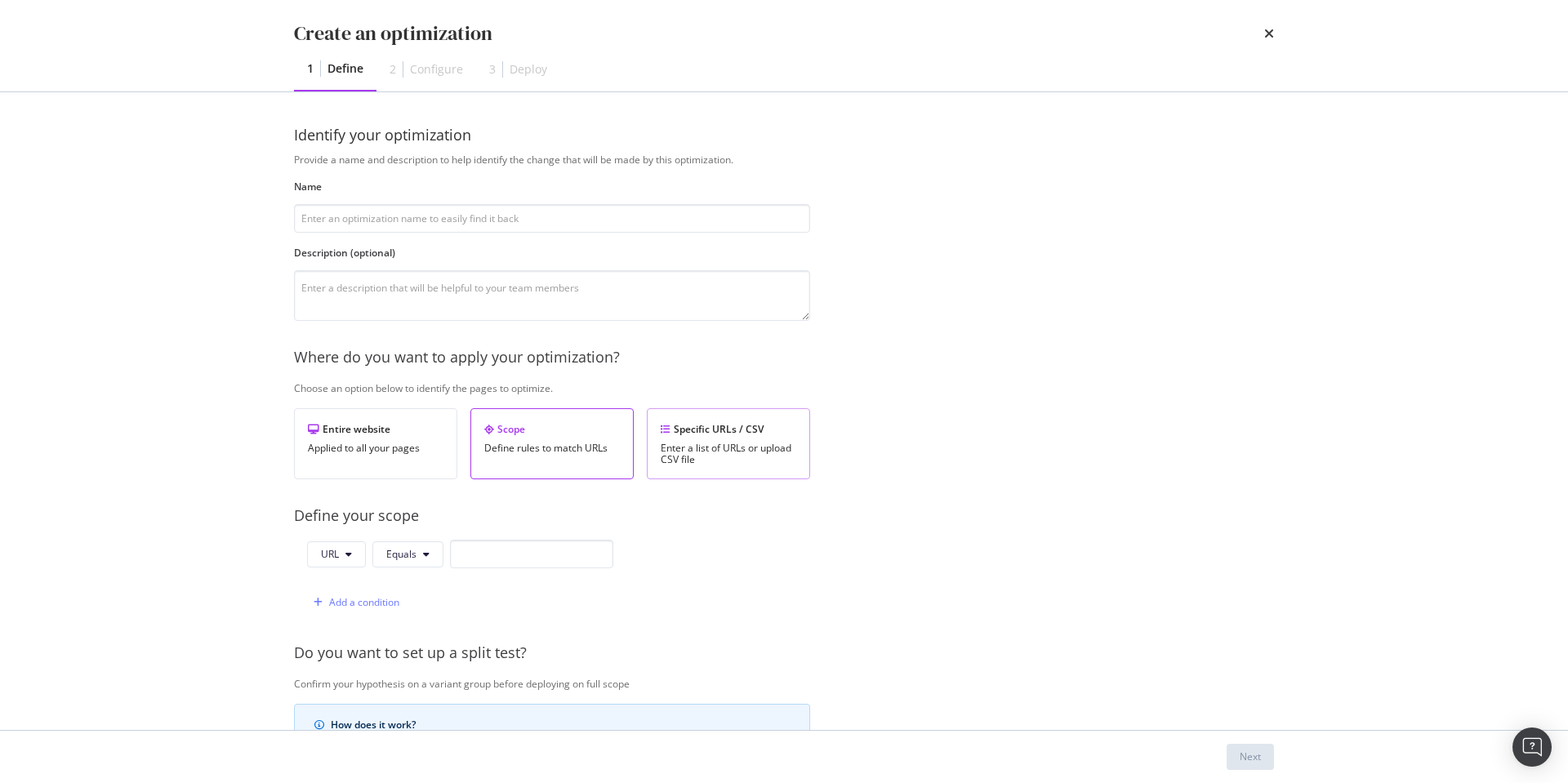
click at [683, 425] on div "Specific URLs / CSV" at bounding box center [728, 428] width 135 height 14
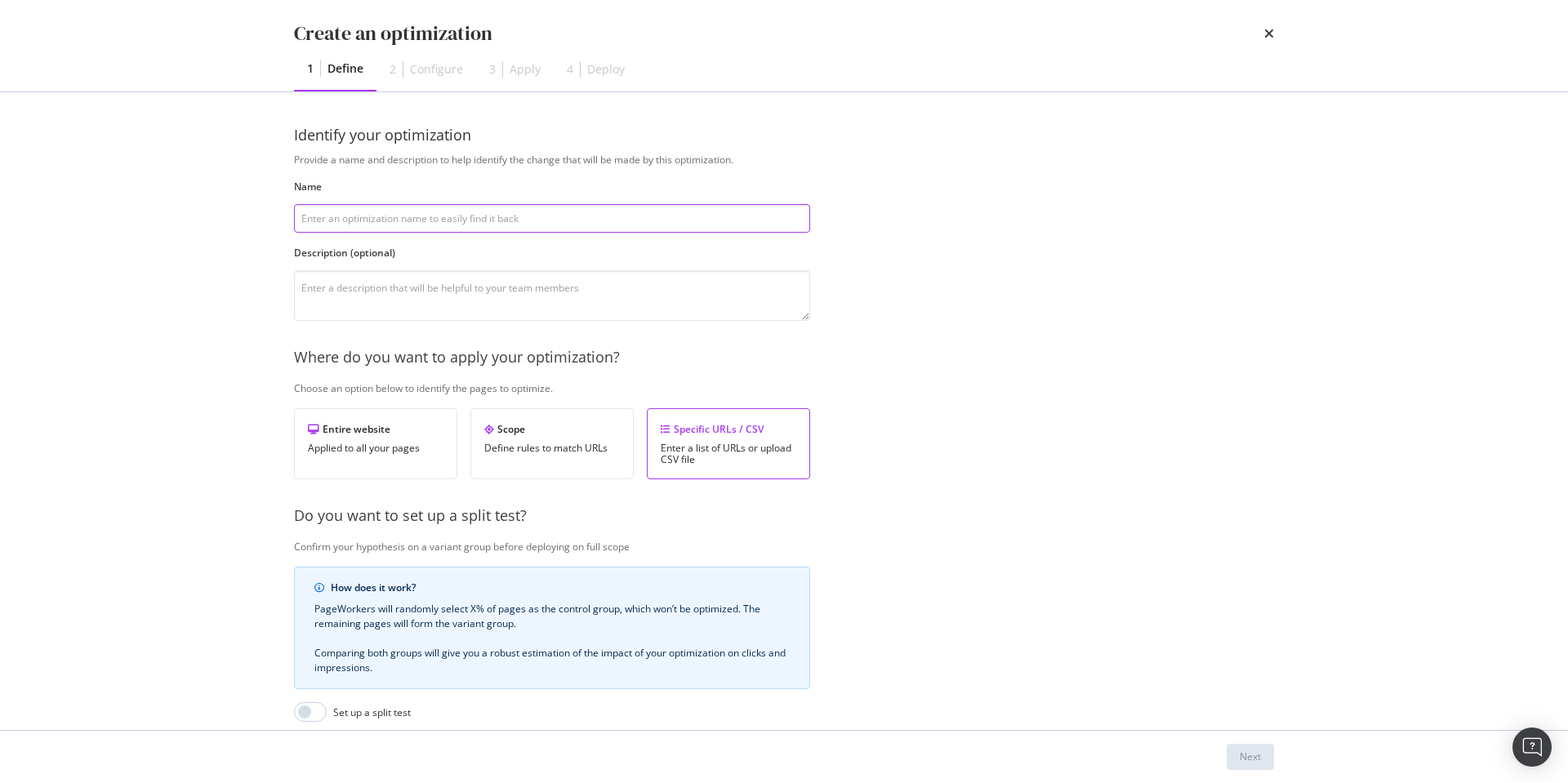
click at [393, 218] on input "modal" at bounding box center [552, 219] width 516 height 29
type input "test VCO current"
click at [1243, 750] on div "Next" at bounding box center [1251, 756] width 22 height 14
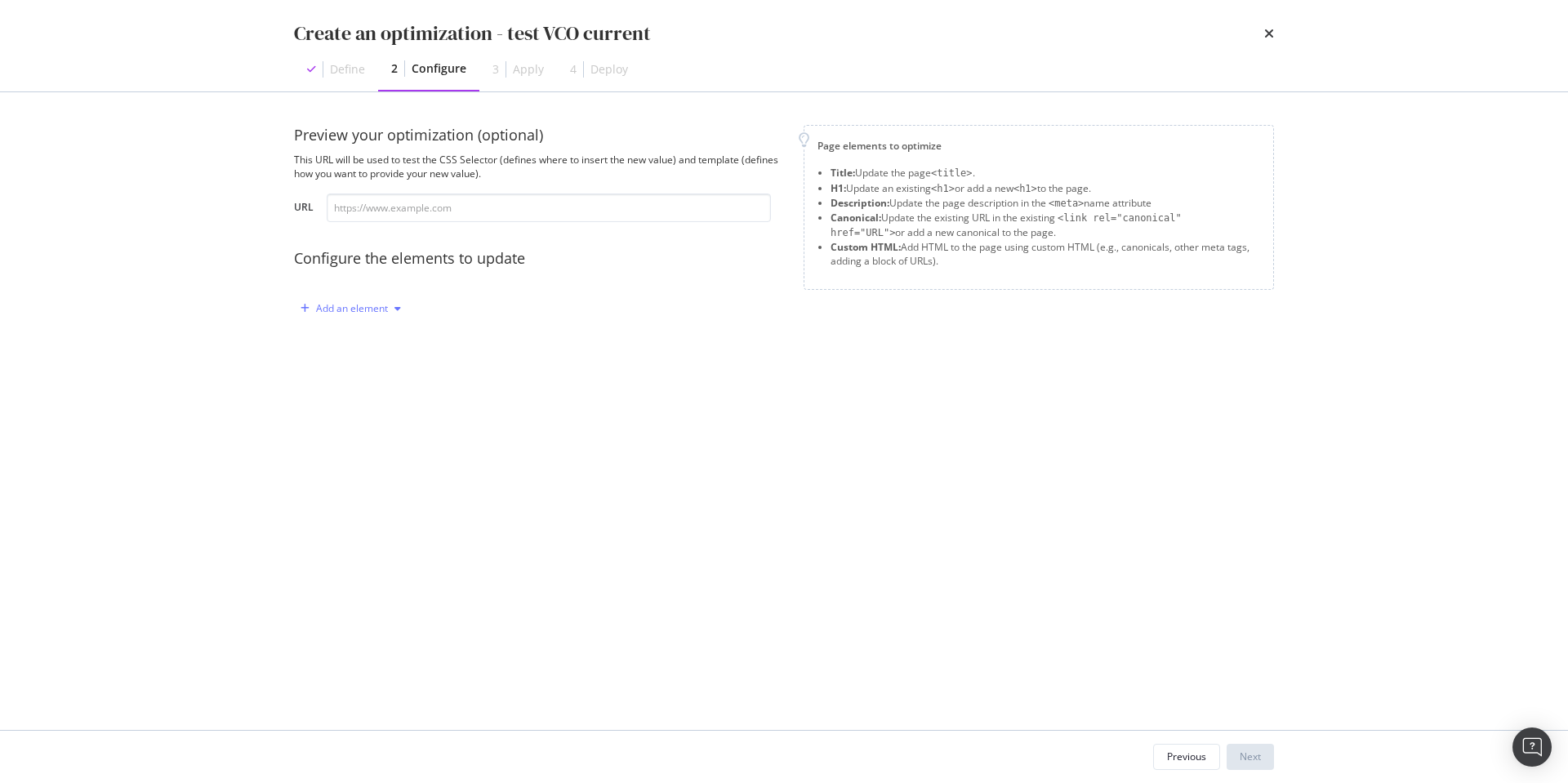
click at [356, 308] on div "Add an element" at bounding box center [352, 308] width 72 height 10
click at [356, 339] on div "Title" at bounding box center [347, 339] width 20 height 14
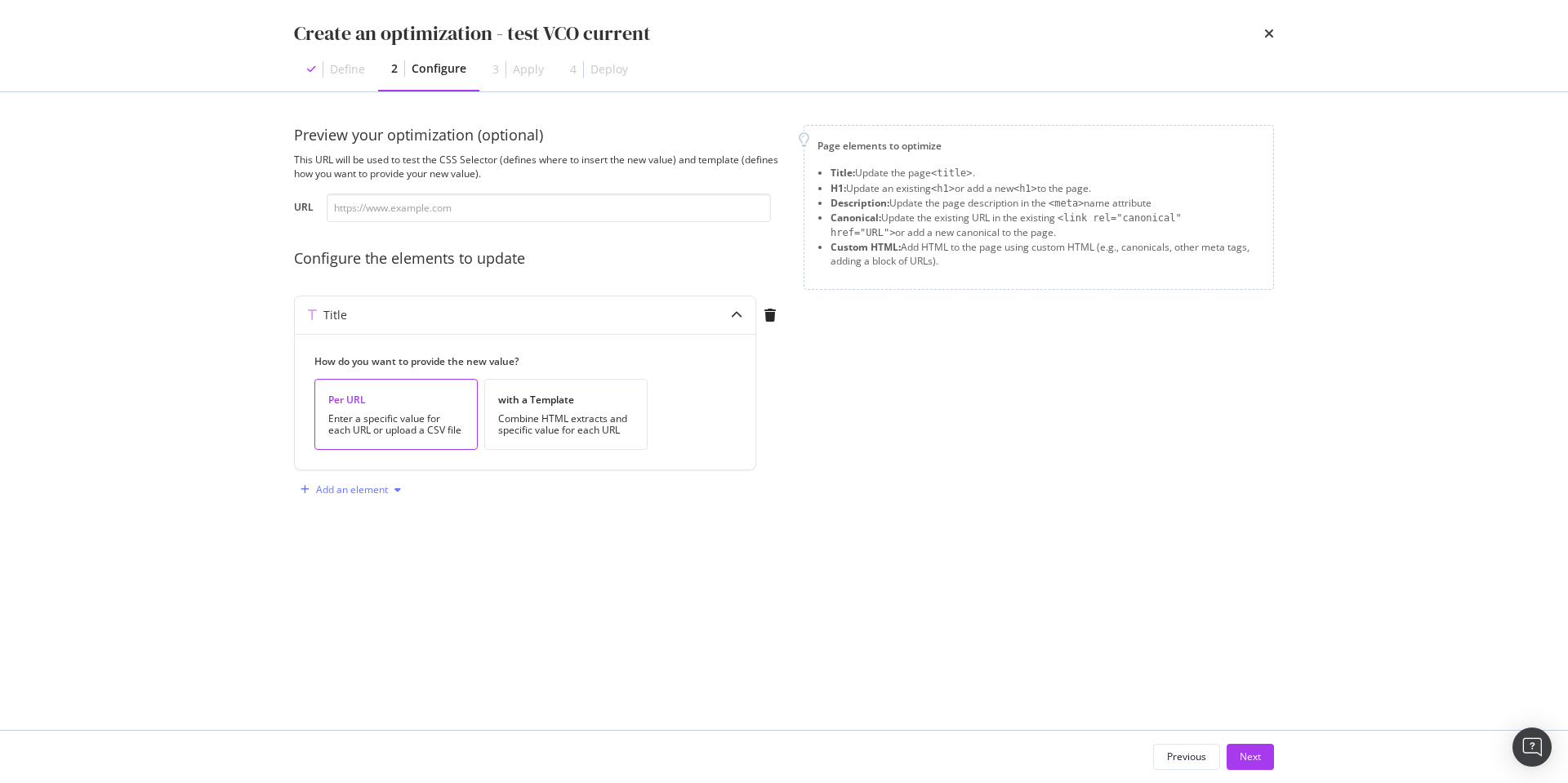
click at [329, 489] on div "Add an element" at bounding box center [352, 489] width 72 height 10
click at [347, 540] on div "Description" at bounding box center [359, 547] width 110 height 21
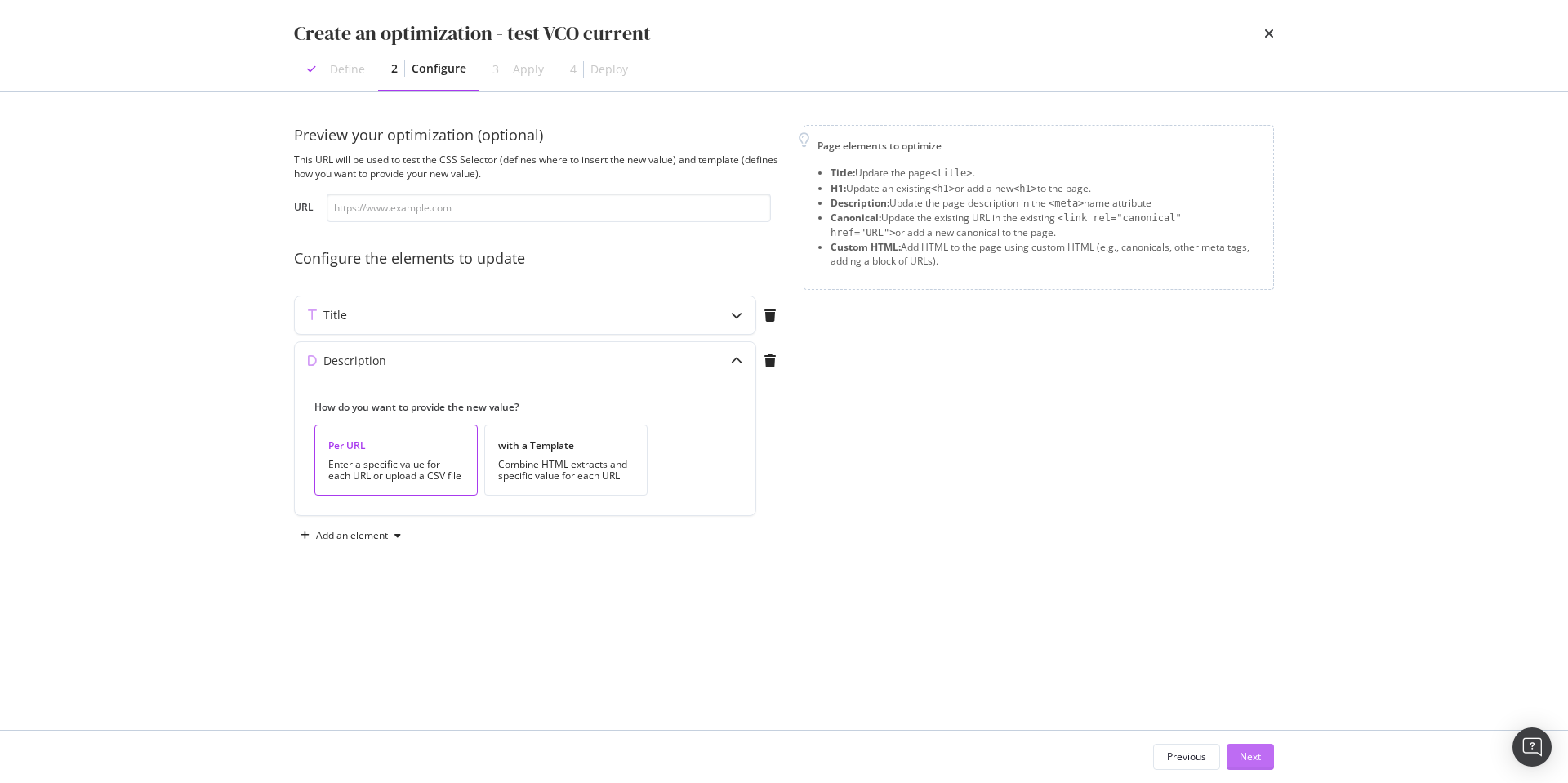
click at [1248, 759] on div "Next" at bounding box center [1251, 756] width 22 height 14
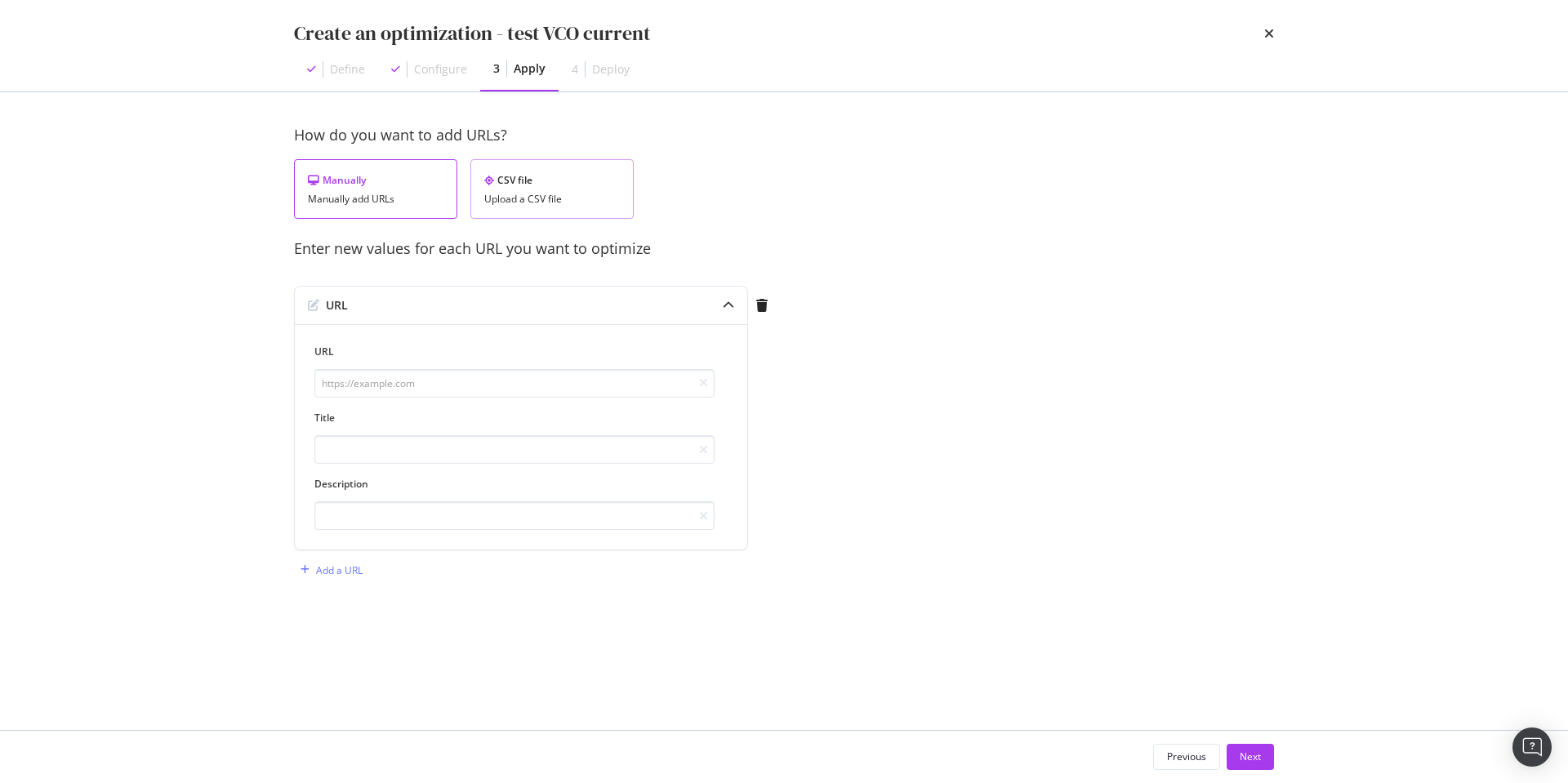
click at [489, 174] on div "CSV file" at bounding box center [552, 180] width 135 height 14
click at [336, 294] on button "Upload .CSV file" at bounding box center [349, 306] width 109 height 26
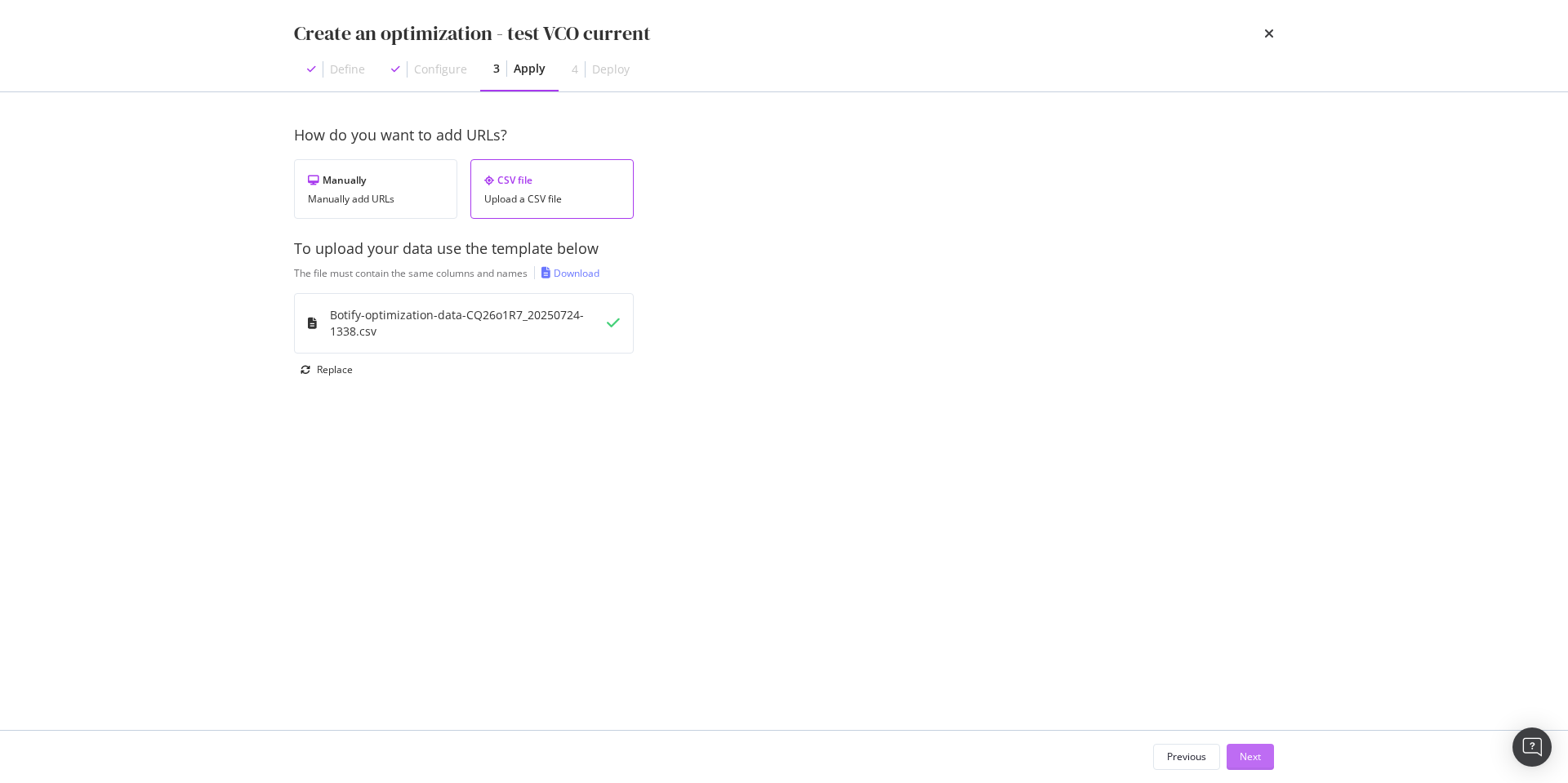
click at [1248, 746] on div "Next" at bounding box center [1251, 757] width 22 height 24
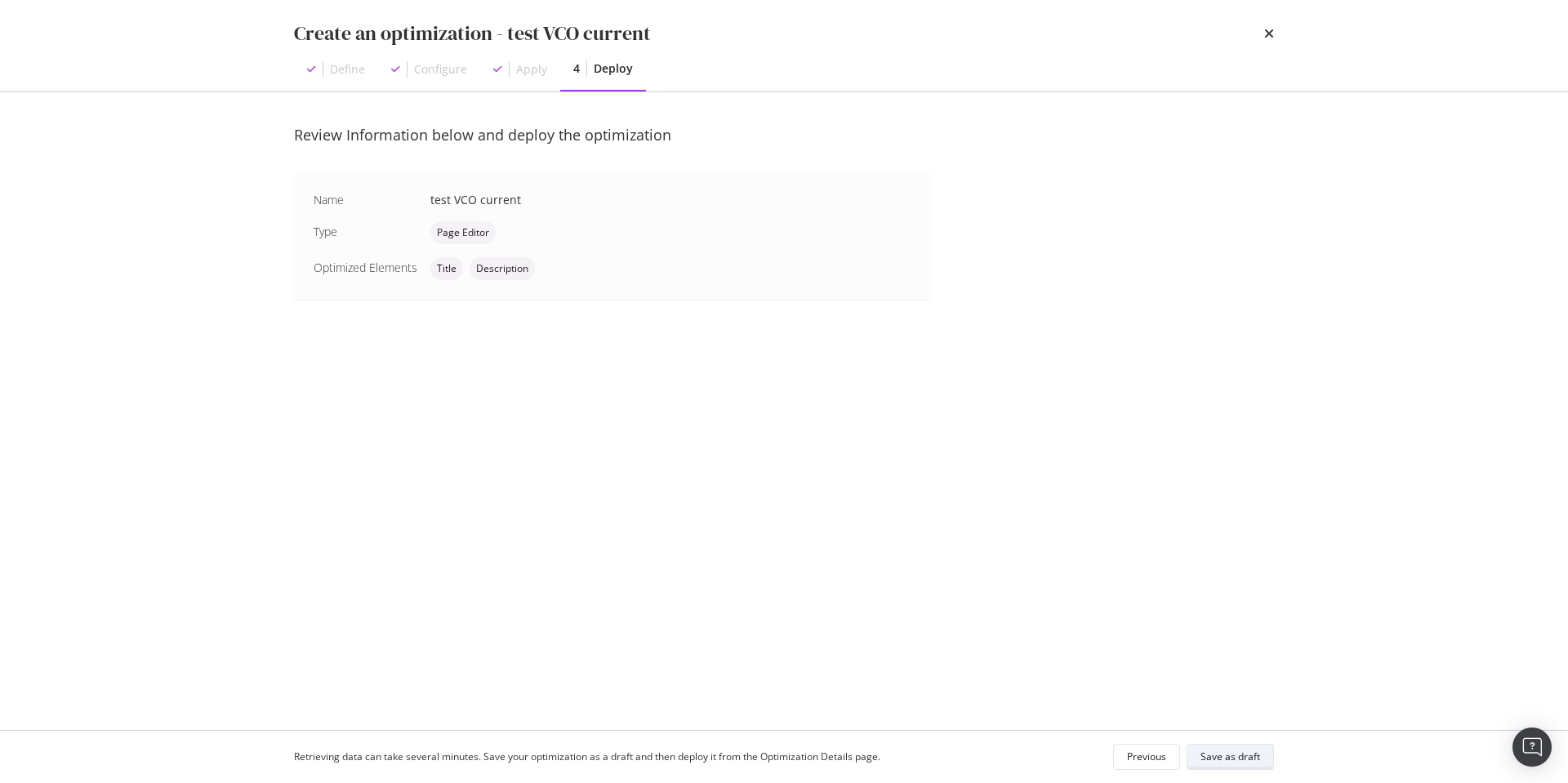
click at [1248, 746] on div "Save as draft" at bounding box center [1230, 757] width 60 height 23
